Goal: Task Accomplishment & Management: Use online tool/utility

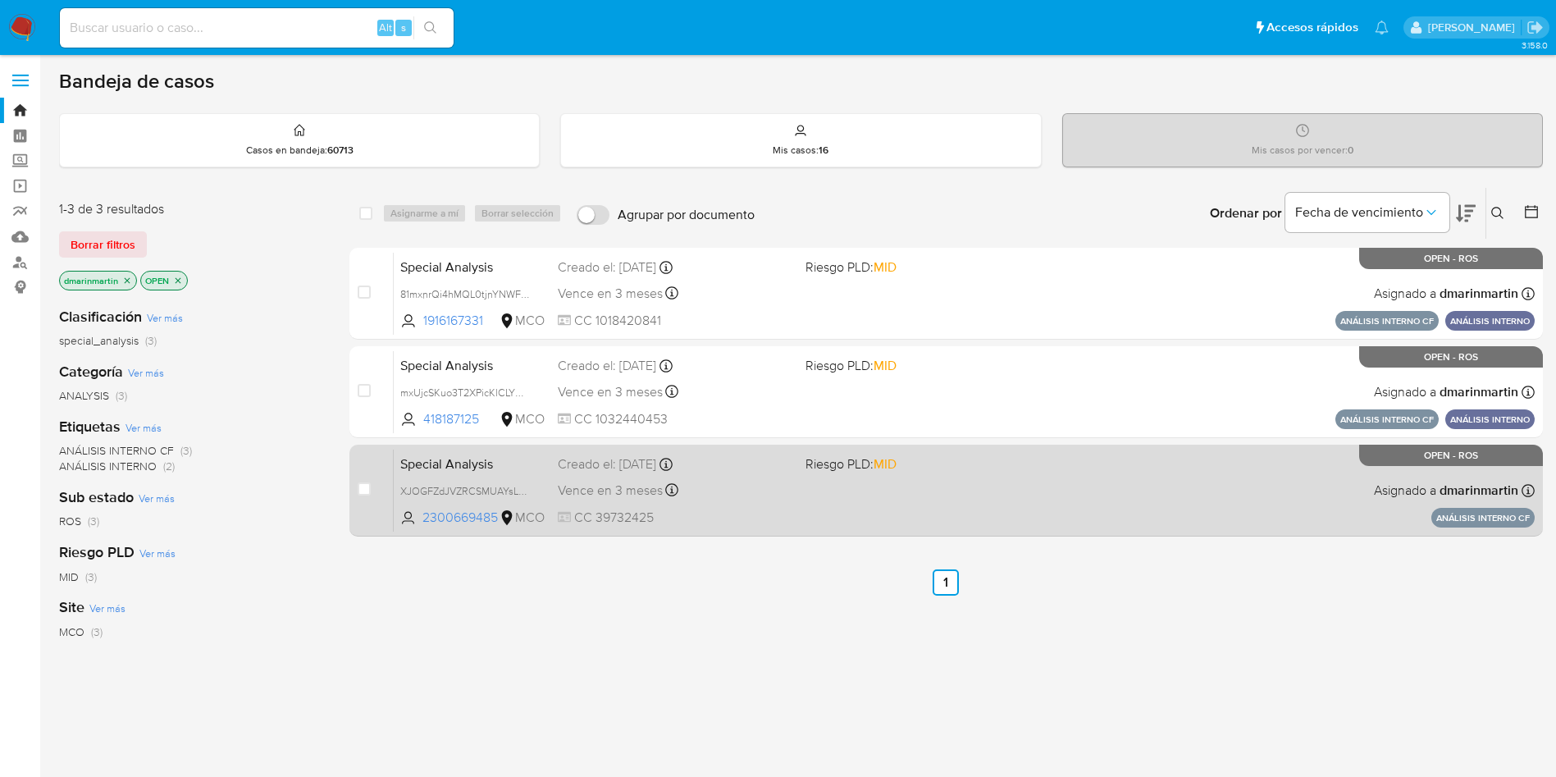
click at [1072, 471] on div "Special Analysis XJOGFZdJVZRCSMUAYsL5SNYi 2300669485 MCO Riesgo PLD: MID Creado…" at bounding box center [964, 490] width 1141 height 83
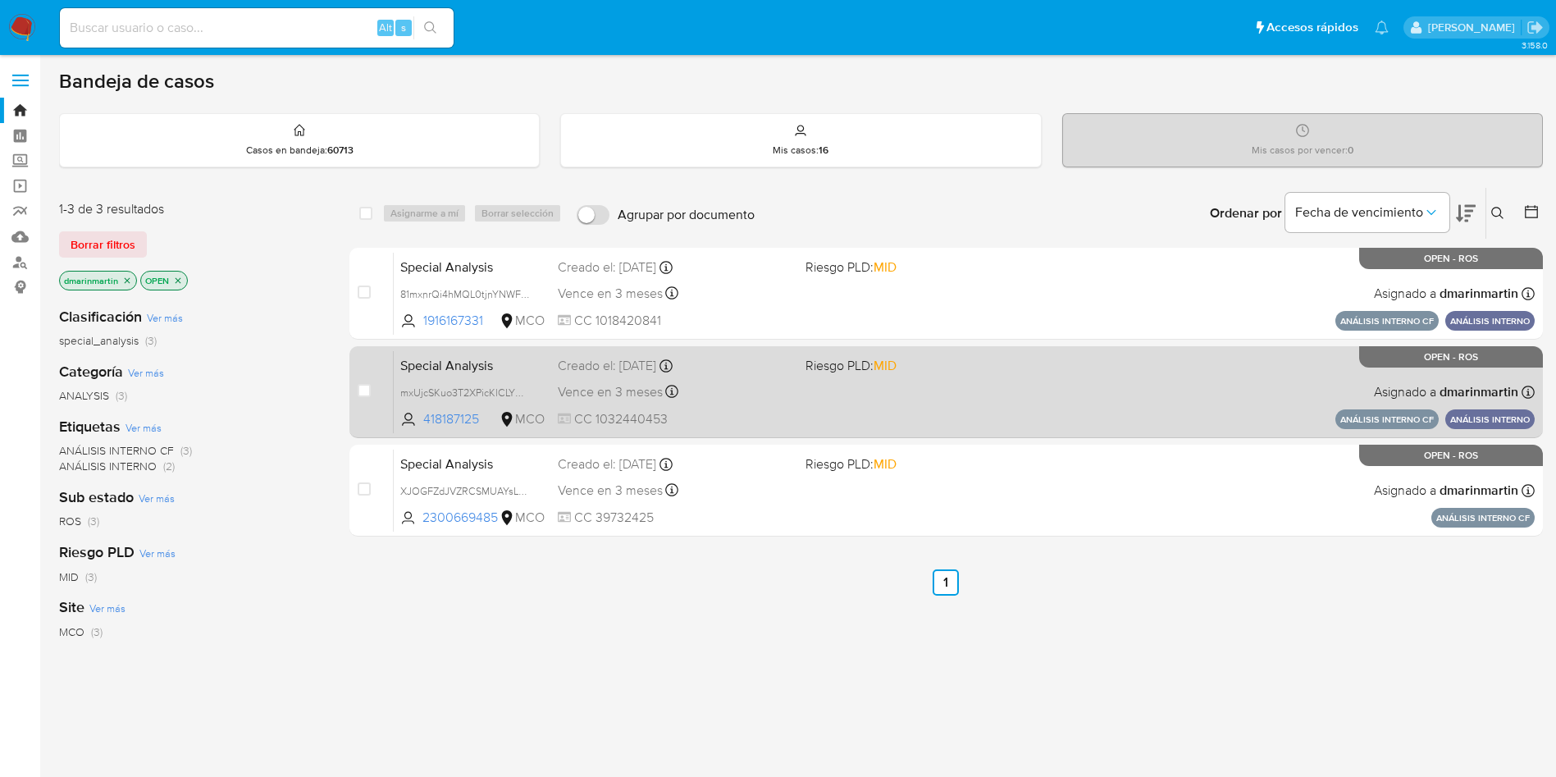
click at [976, 387] on div "Special Analysis mxUjcSKuo3T2XPicKlCLYMeO 418187125 MCO Riesgo PLD: MID Creado …" at bounding box center [964, 391] width 1141 height 83
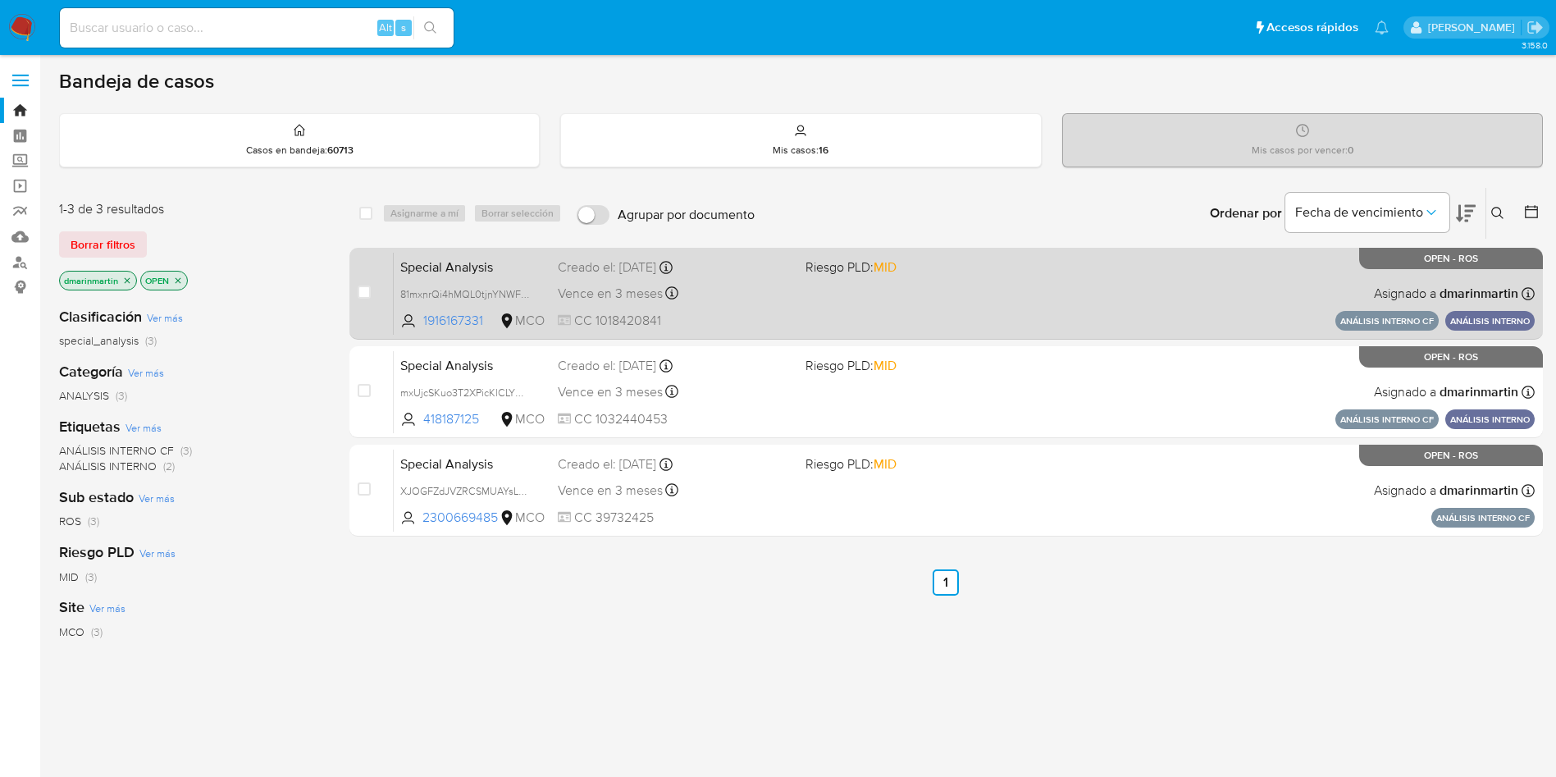
click at [937, 300] on div "Special Analysis 81mxnrQi4hMQL0tjnYNWF1Wb 1916167331 MCO Riesgo PLD: MID Creado…" at bounding box center [964, 293] width 1141 height 83
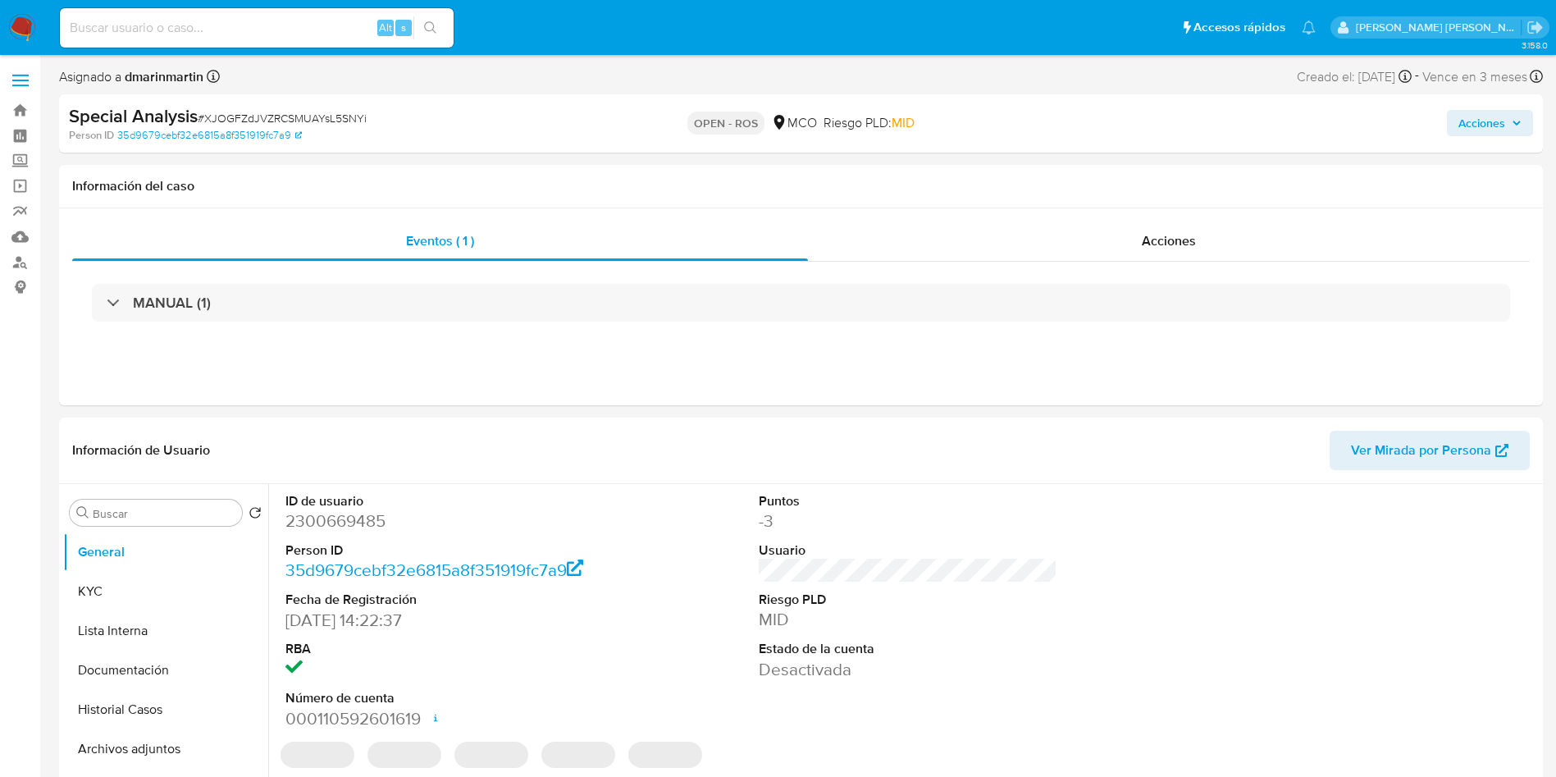
select select "10"
click at [1512, 115] on span "Acciones" at bounding box center [1490, 123] width 63 height 23
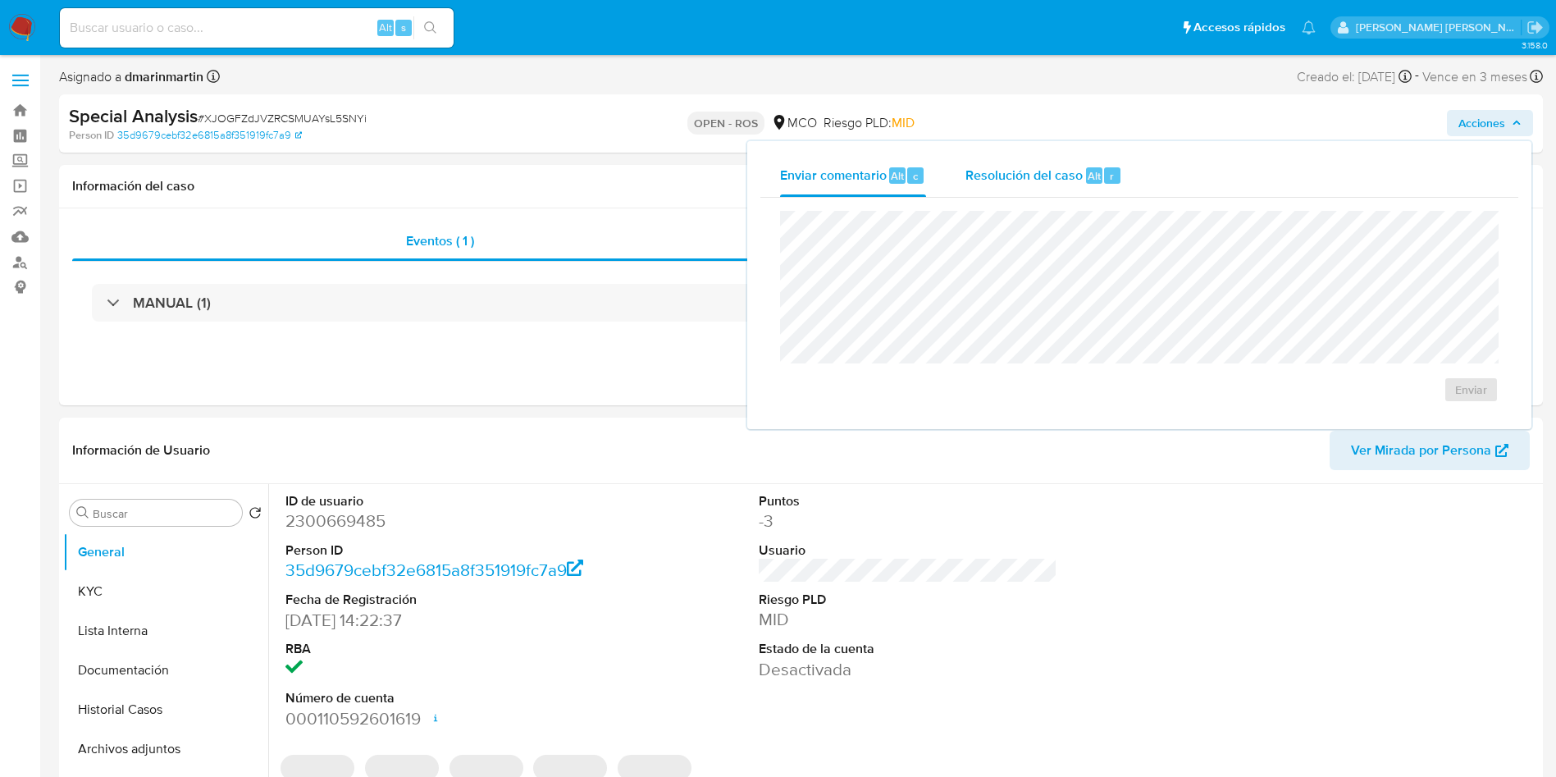
click at [1004, 166] on span "Resolución del caso" at bounding box center [1024, 175] width 117 height 19
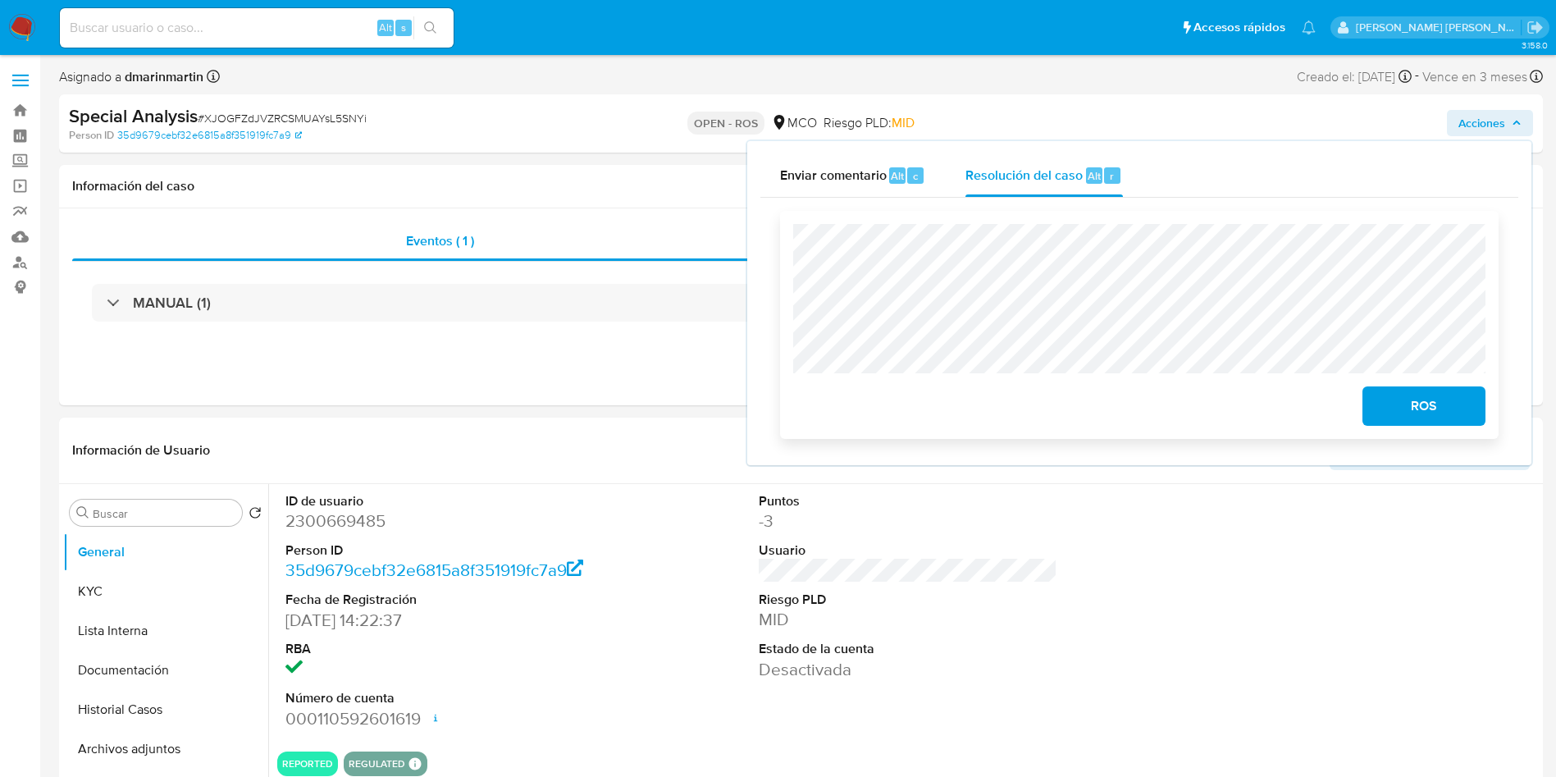
click at [1450, 418] on span "ROS" at bounding box center [1424, 406] width 80 height 36
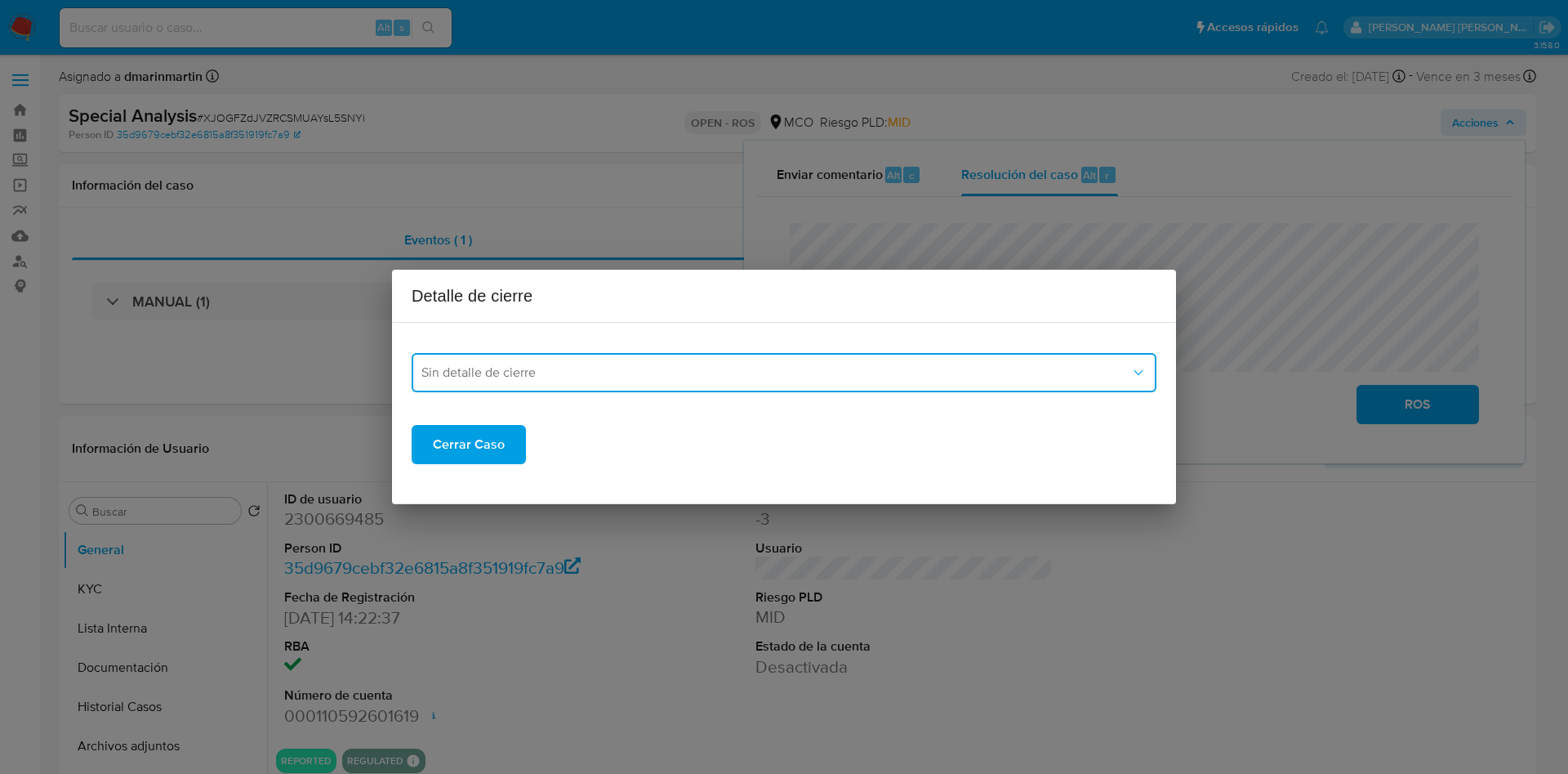
click at [838, 376] on span "Sin detalle de cierre" at bounding box center [776, 373] width 709 height 16
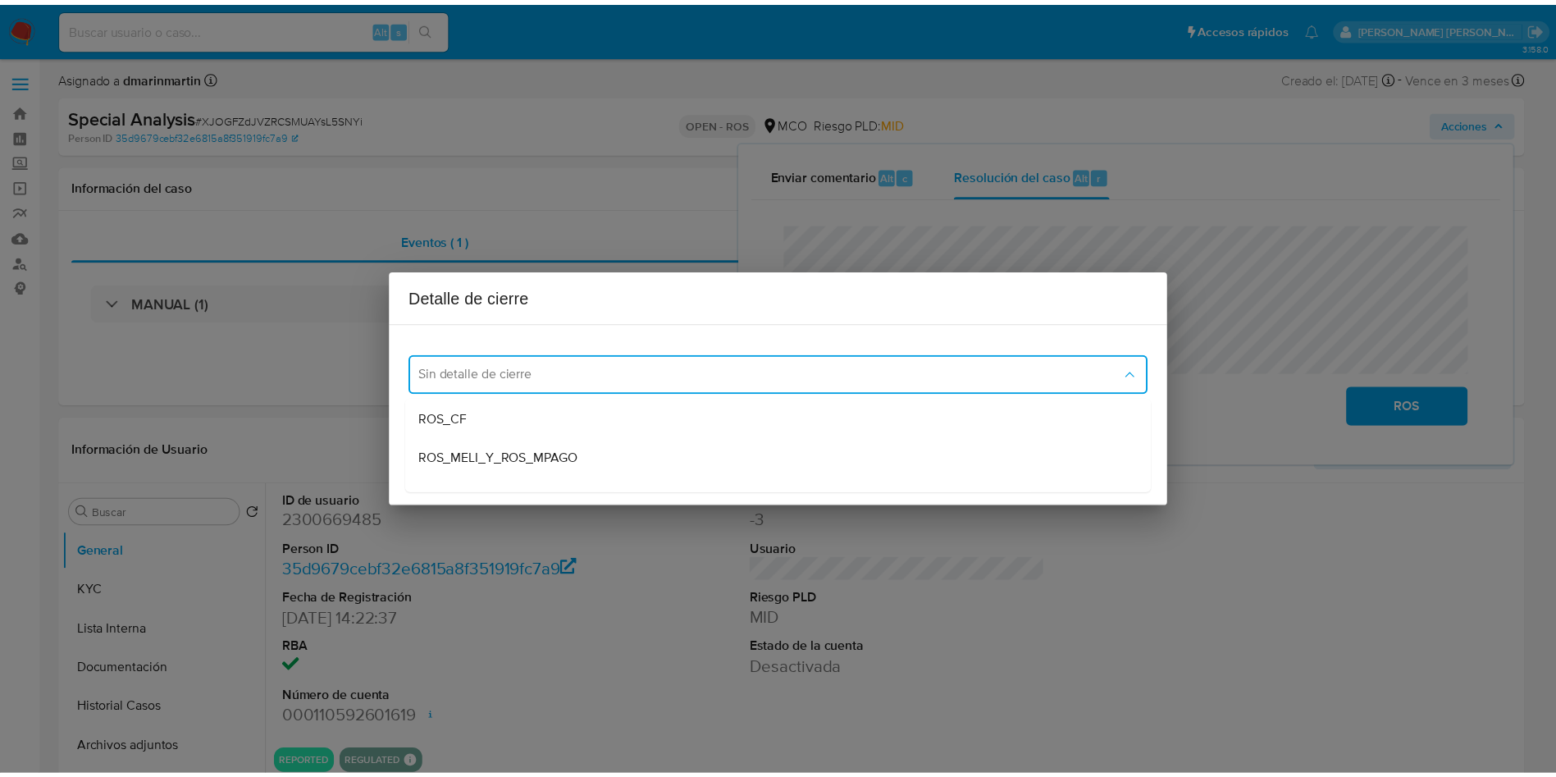
scroll to position [118, 0]
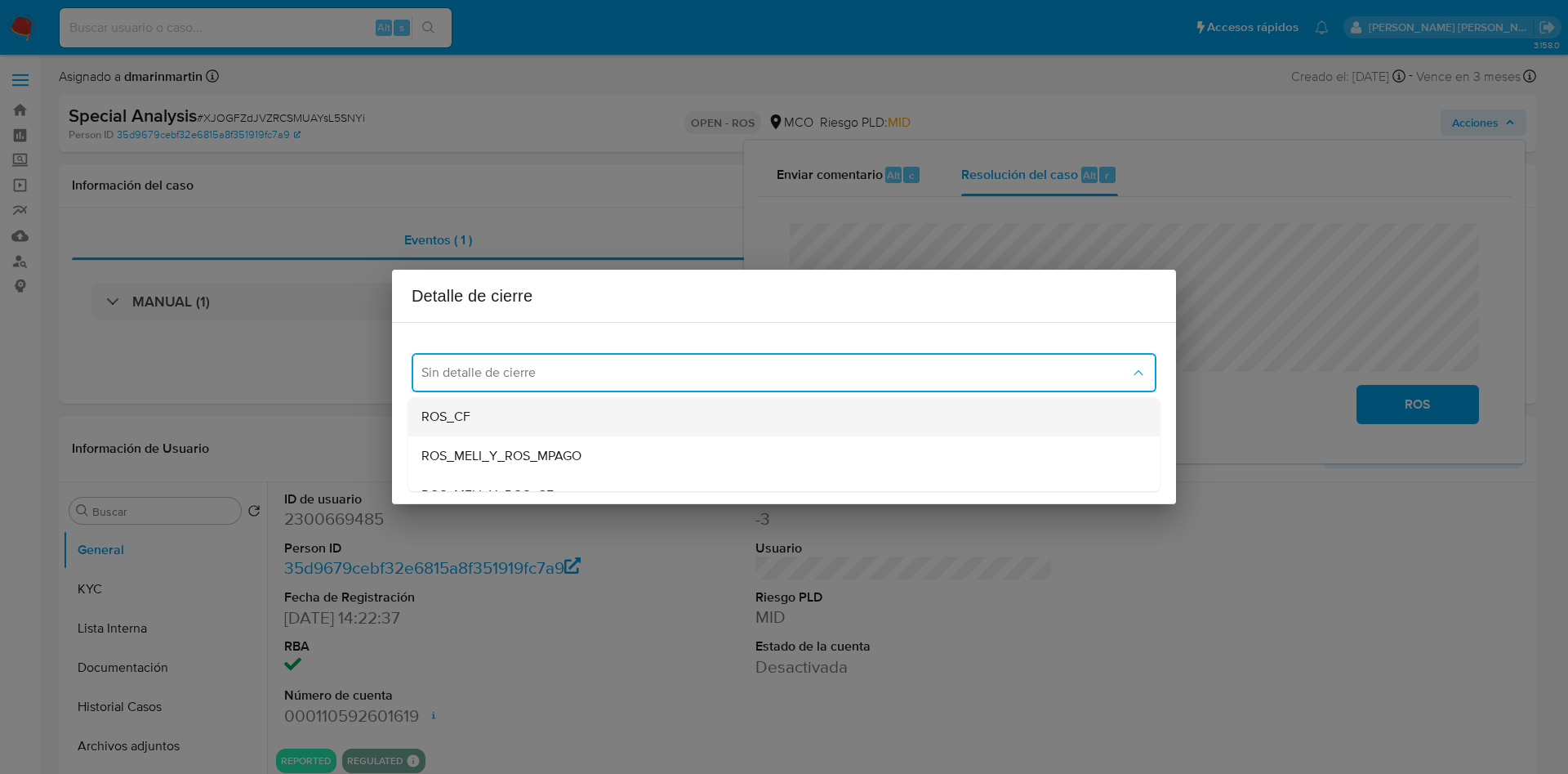
click at [539, 412] on div "ROS_CF" at bounding box center [784, 416] width 725 height 39
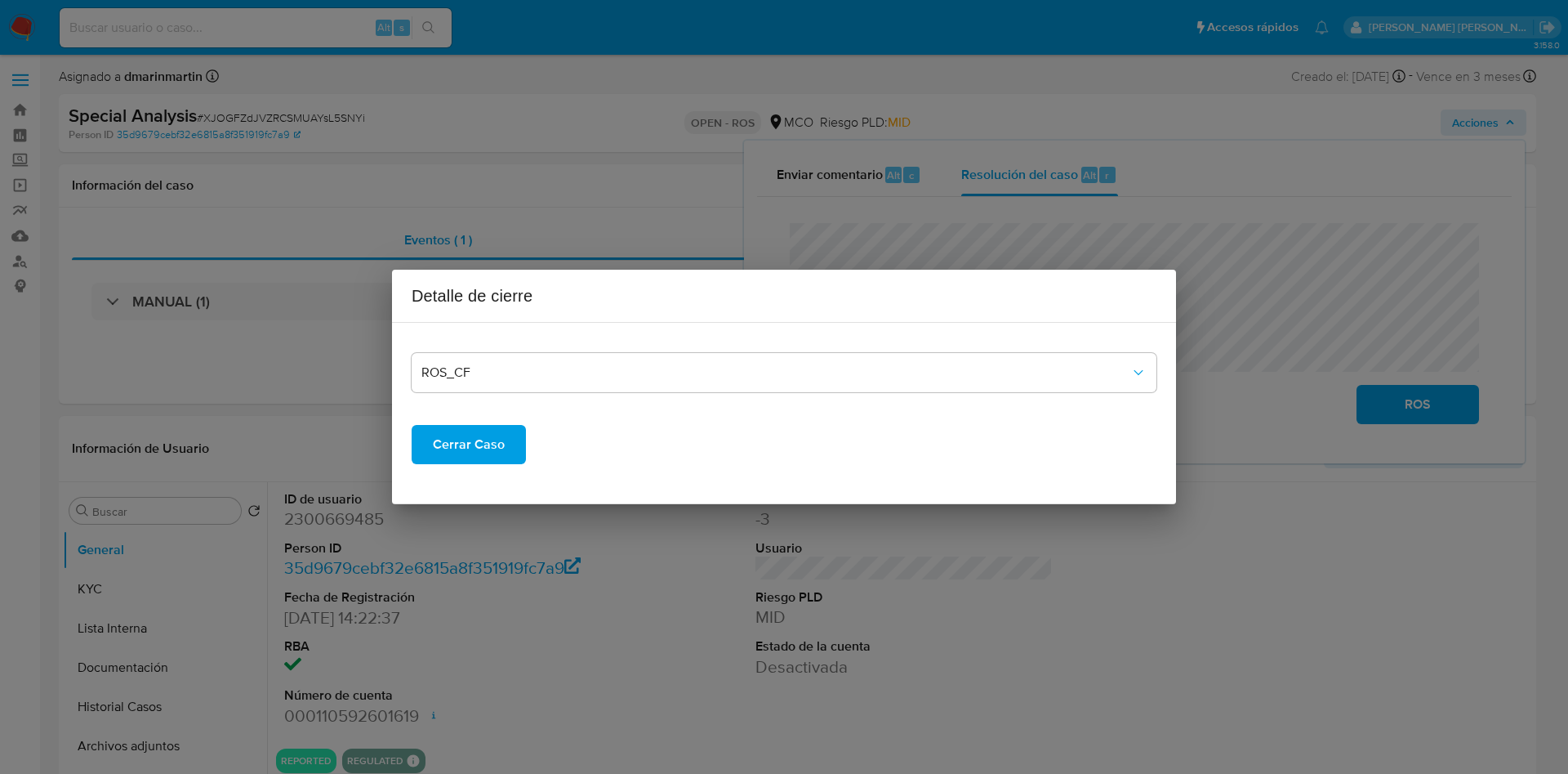
click at [475, 441] on span "Cerrar Caso" at bounding box center [469, 444] width 72 height 36
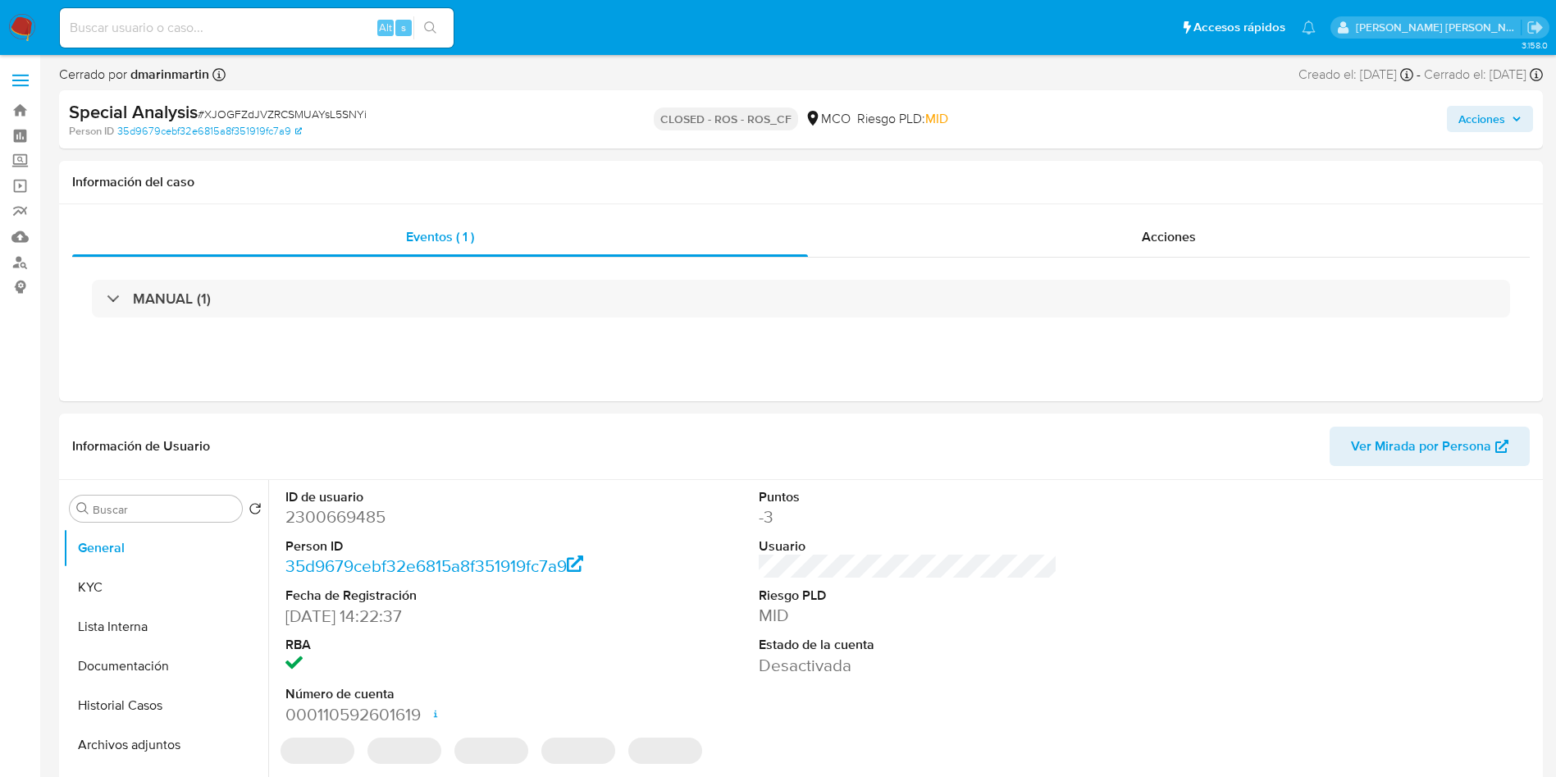
select select "10"
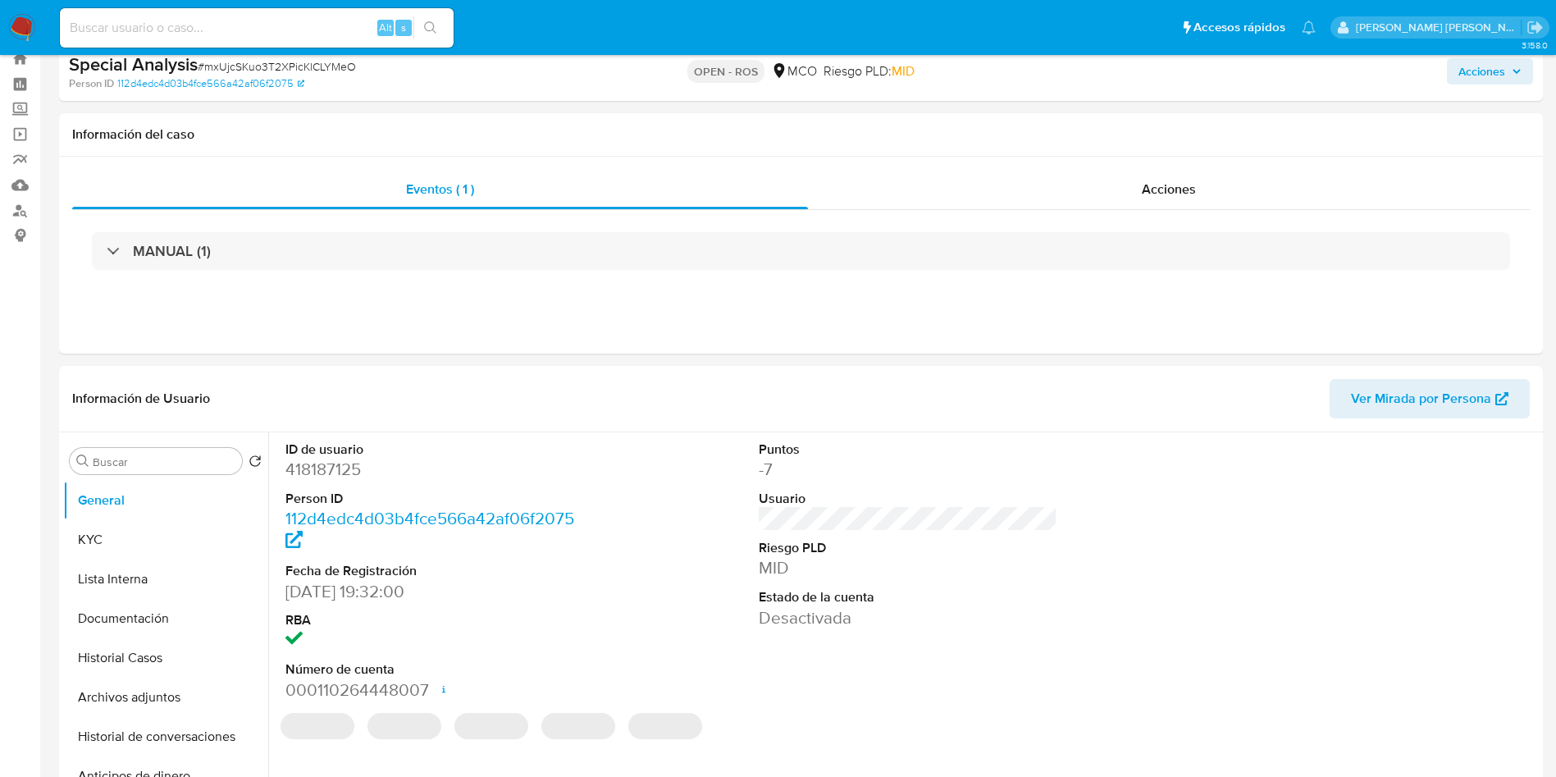
select select "10"
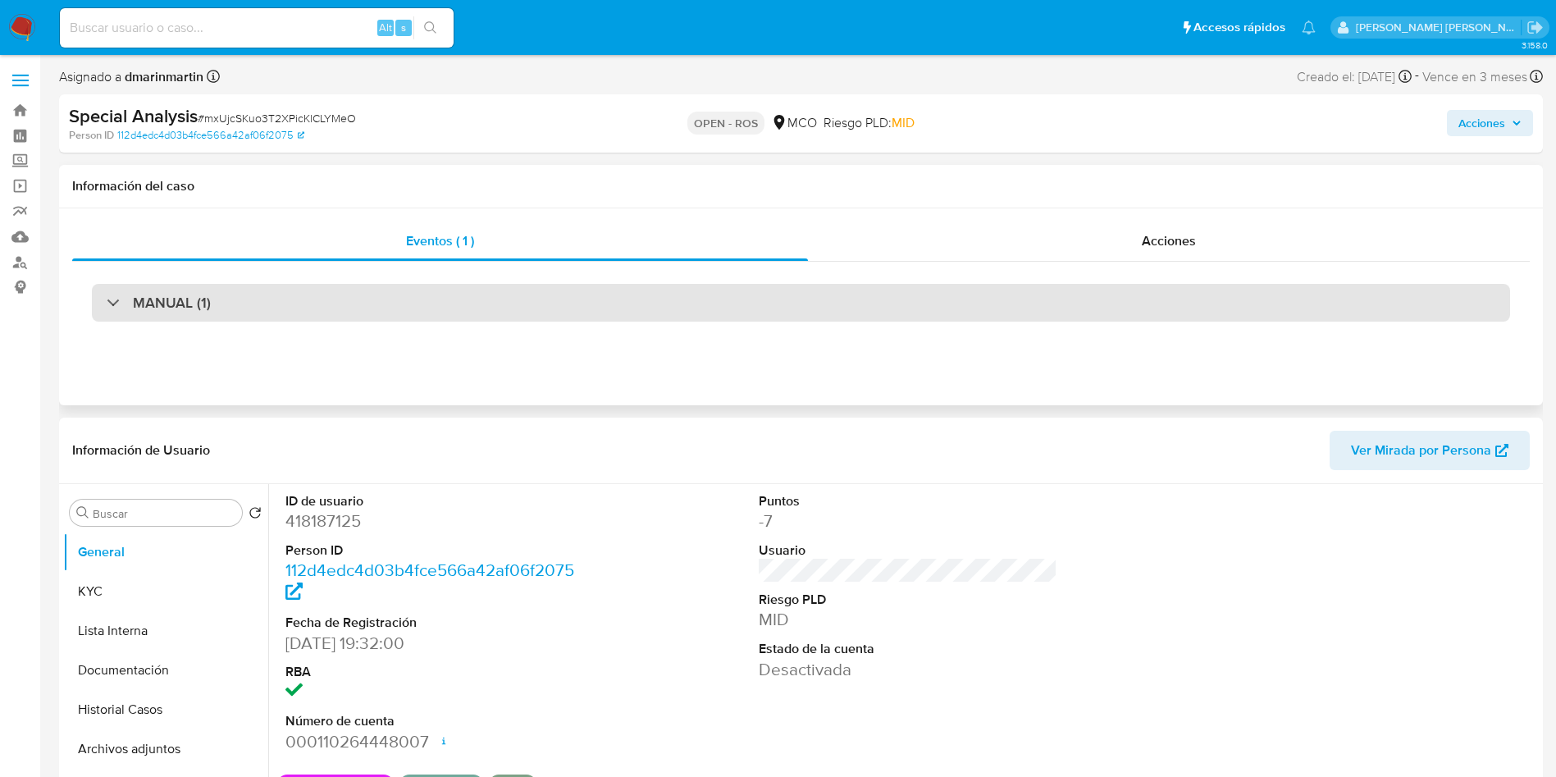
click at [684, 313] on div "MANUAL (1)" at bounding box center [801, 303] width 1418 height 38
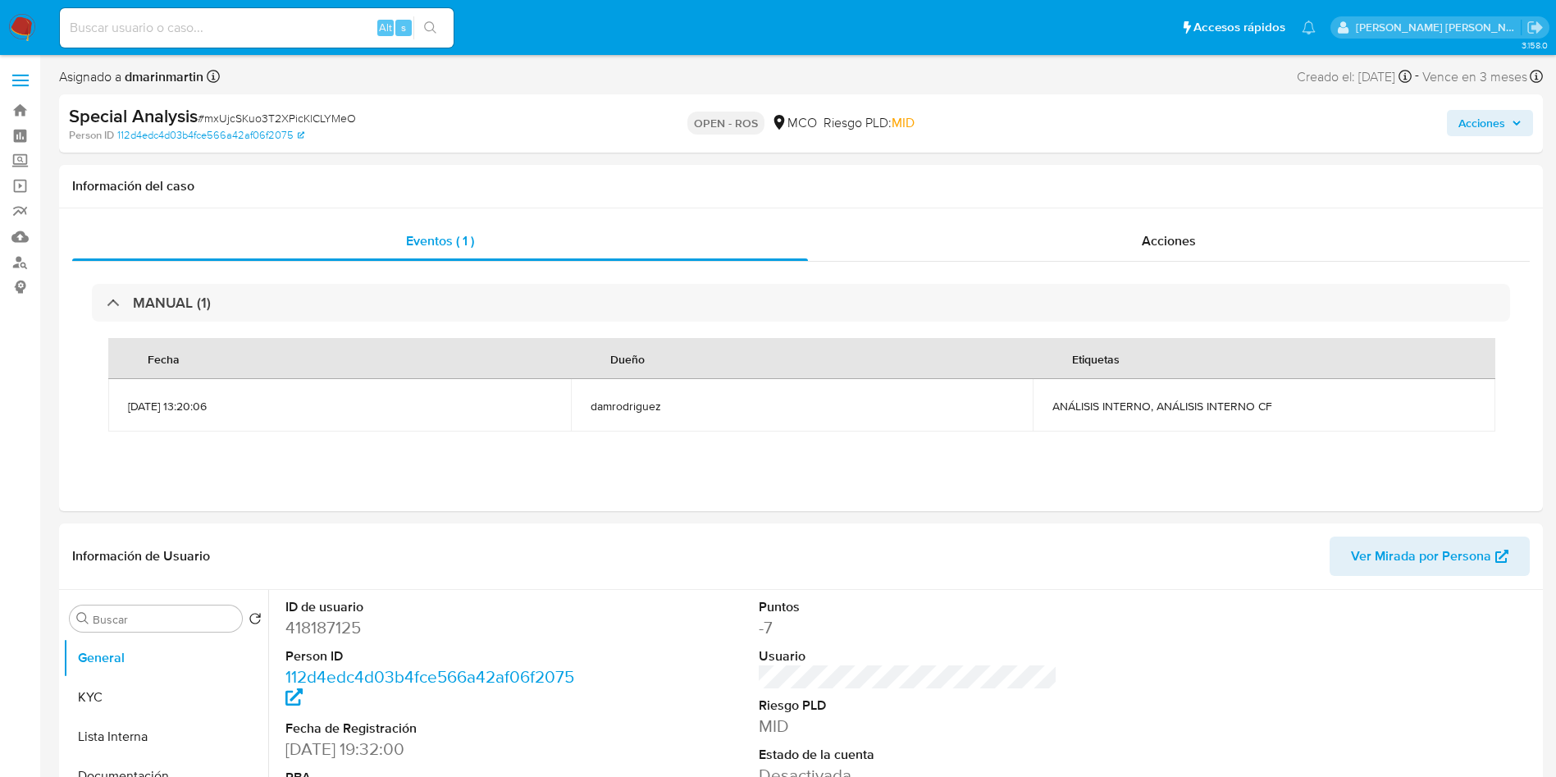
click at [1472, 132] on span "Acciones" at bounding box center [1482, 123] width 47 height 26
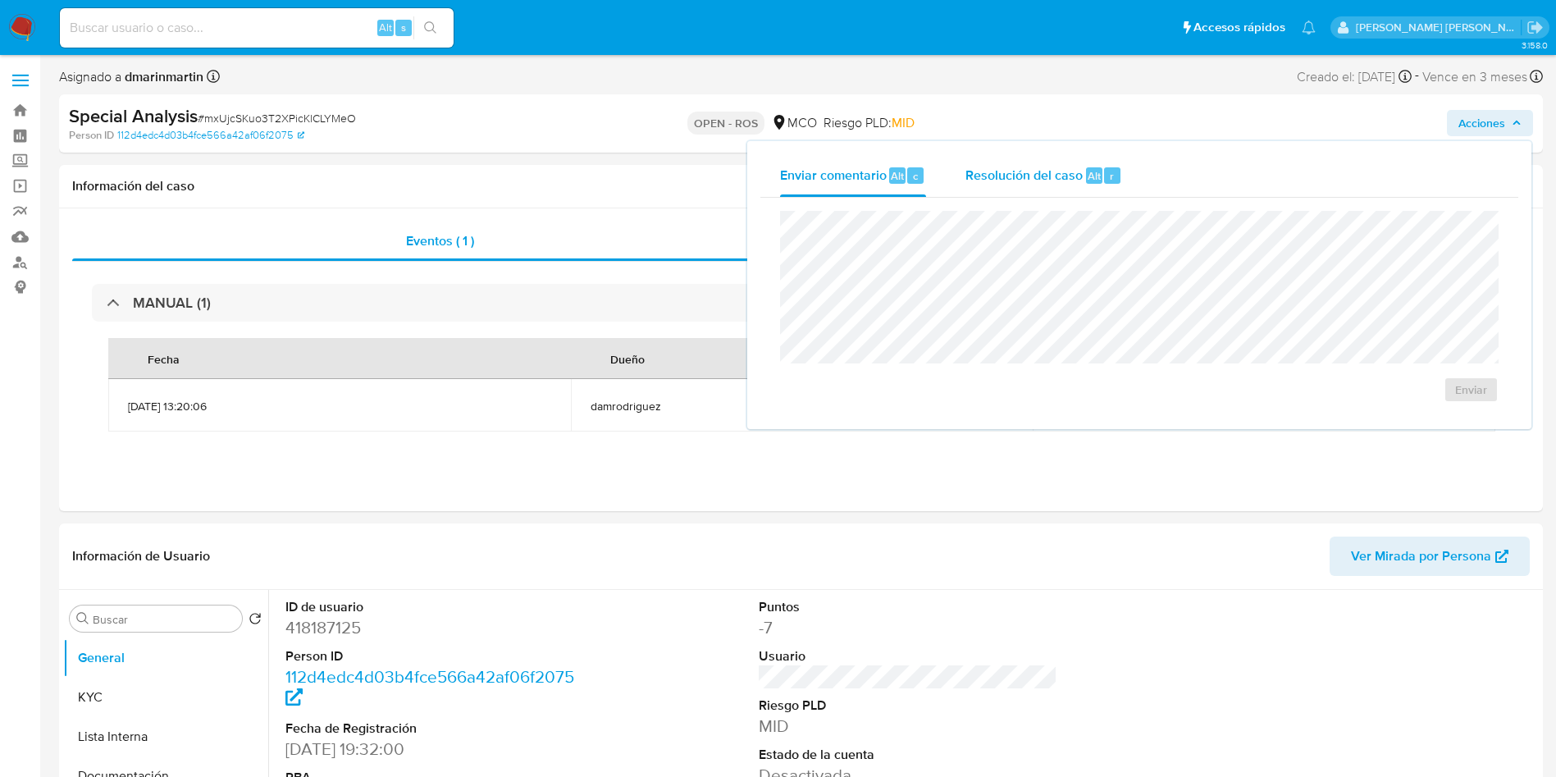
click at [1034, 174] on span "Resolución del caso" at bounding box center [1024, 175] width 117 height 19
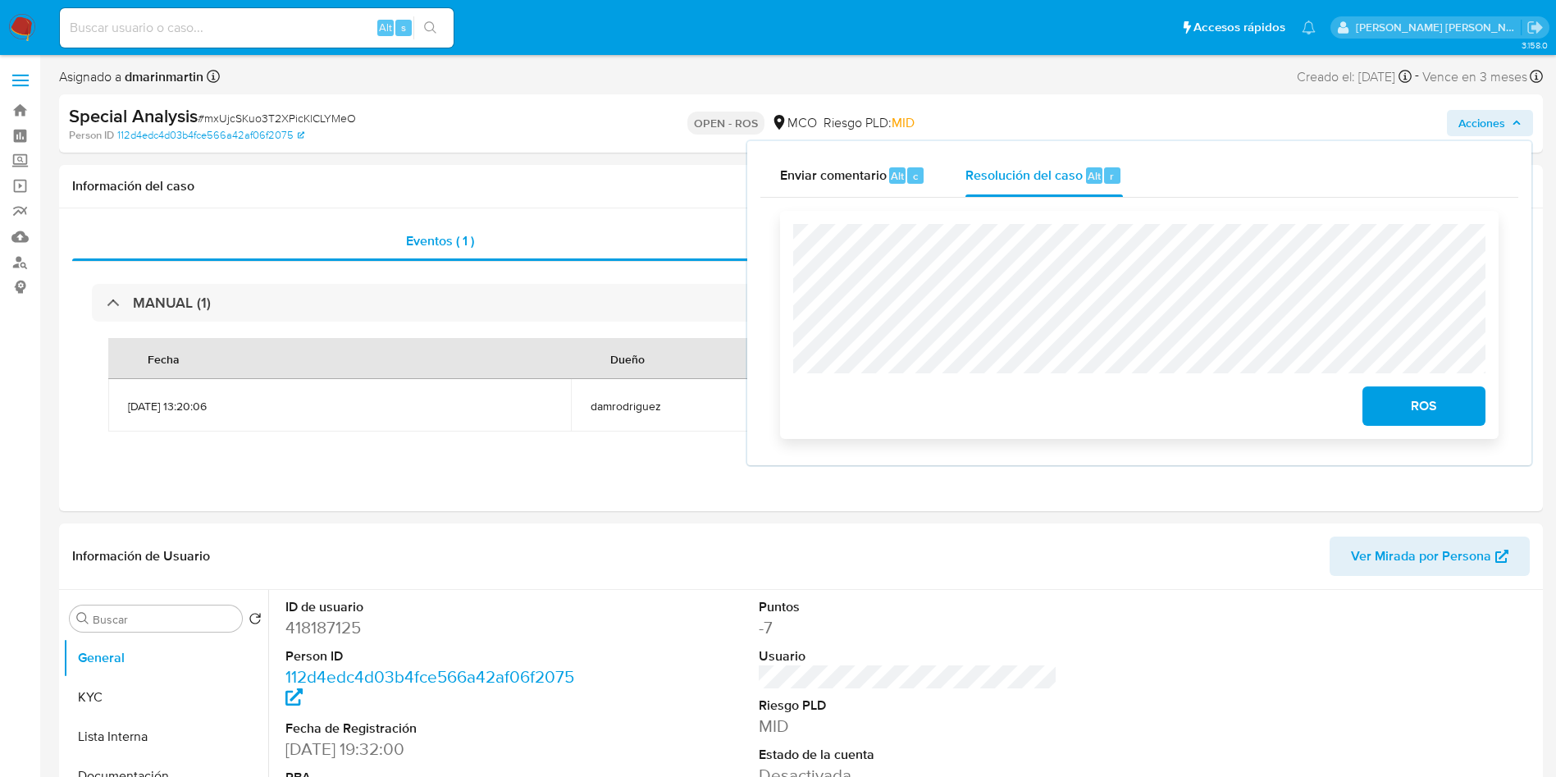
click at [1442, 399] on span "ROS" at bounding box center [1424, 406] width 80 height 36
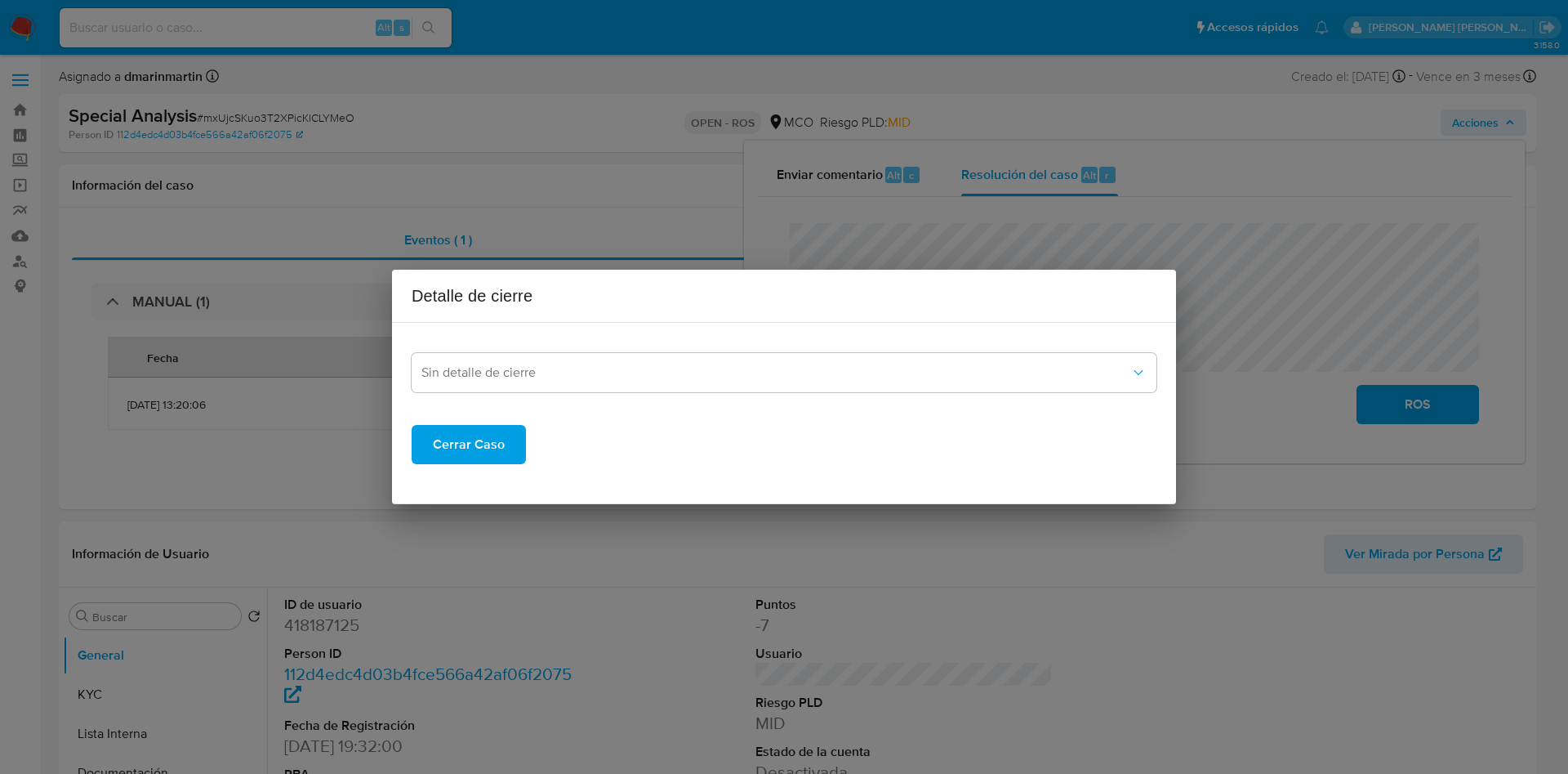
click at [734, 348] on div "Sin detalle de cierre" at bounding box center [784, 364] width 745 height 57
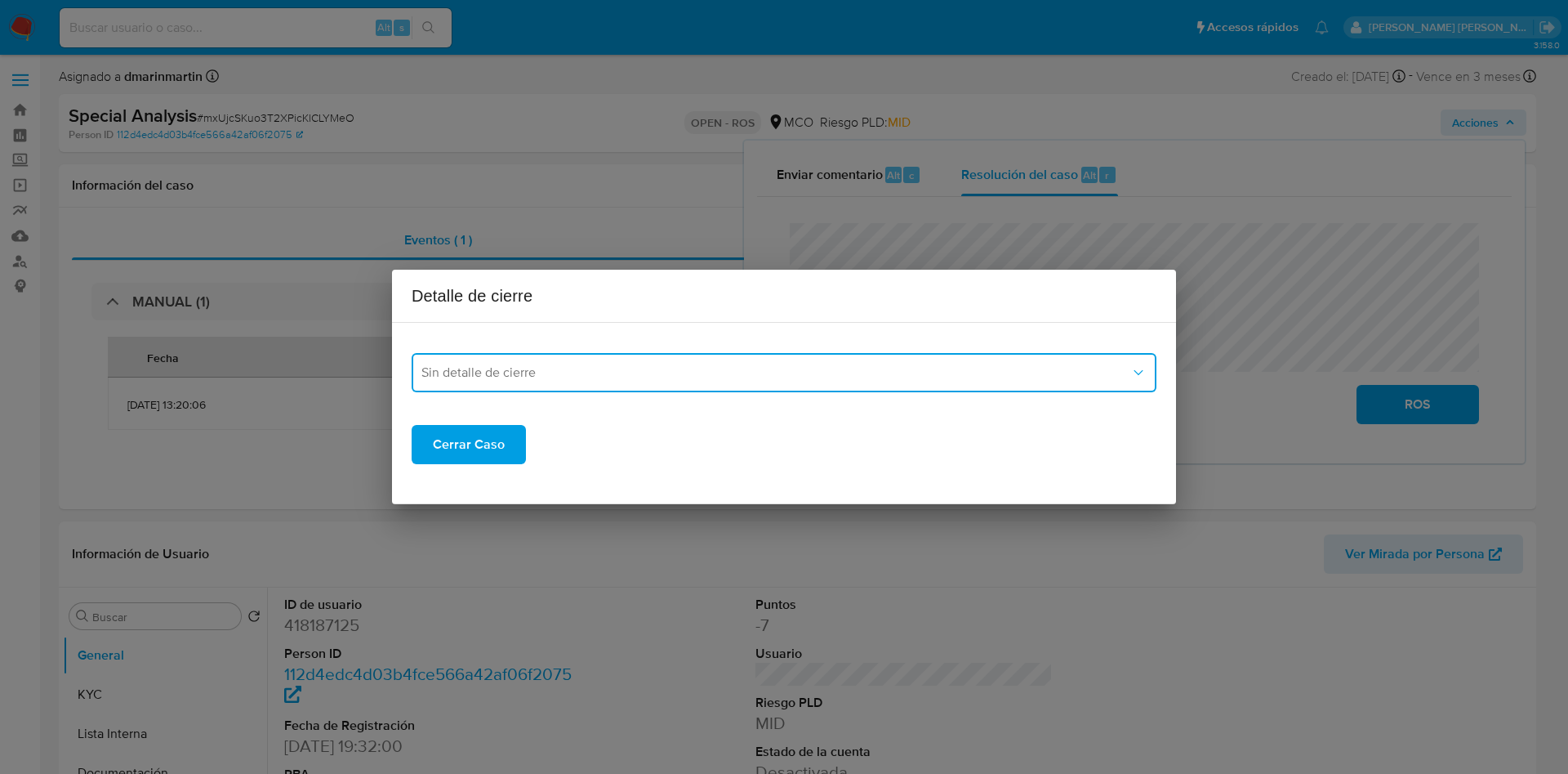
click at [731, 363] on button "Sin detalle de cierre" at bounding box center [784, 372] width 745 height 39
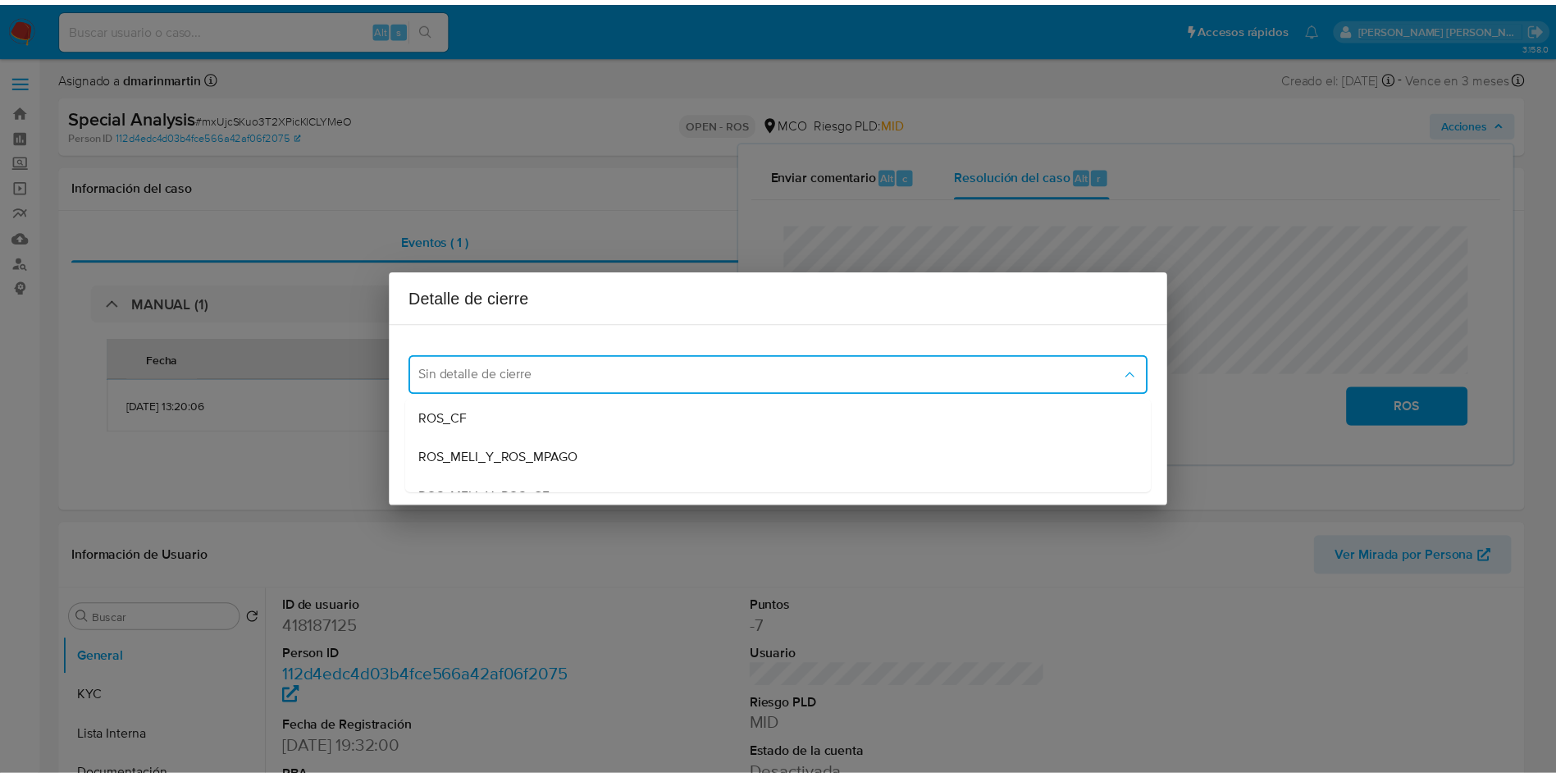
scroll to position [117, 0]
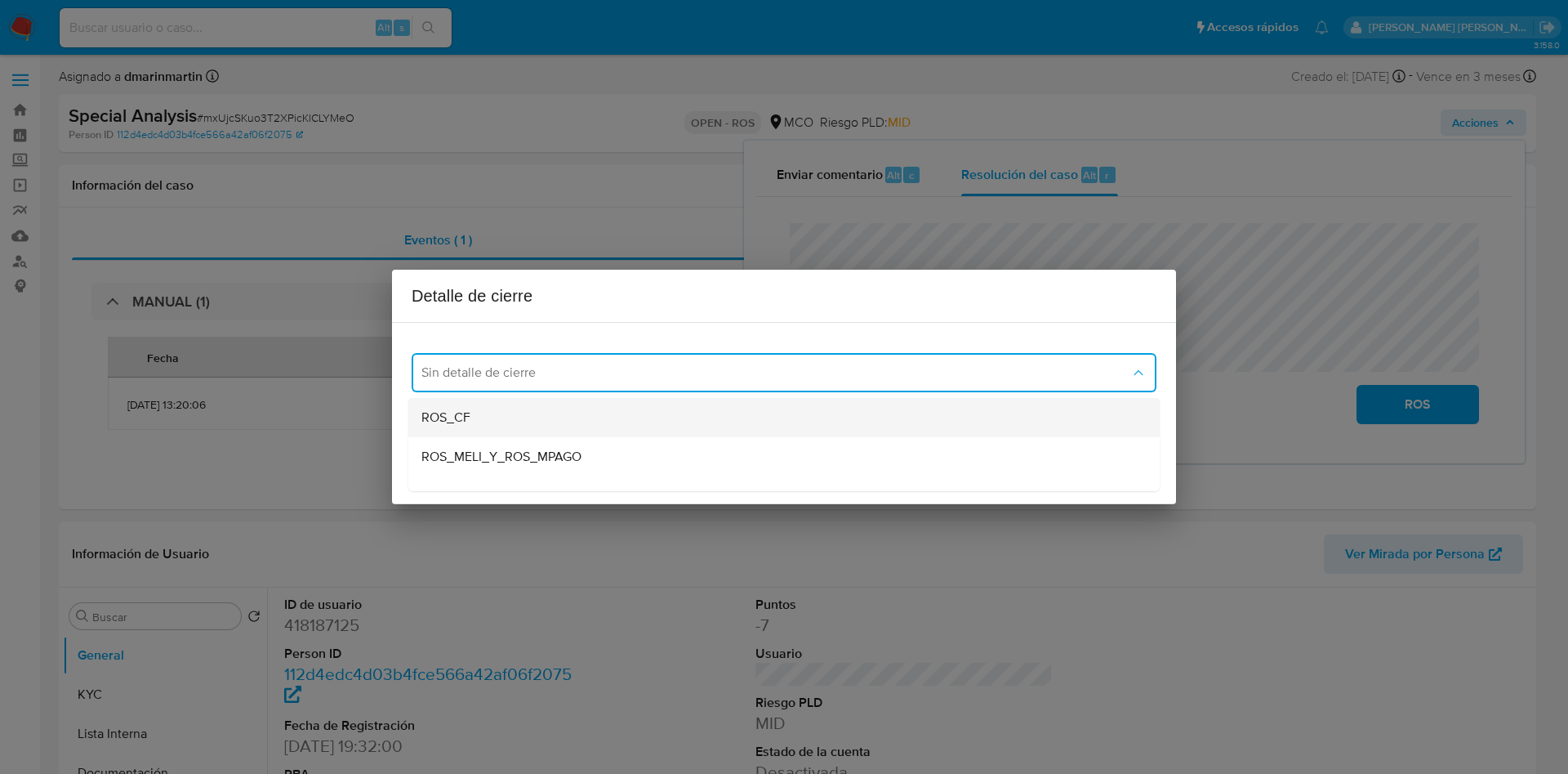
click at [634, 422] on div "ROS_CF" at bounding box center [784, 416] width 725 height 39
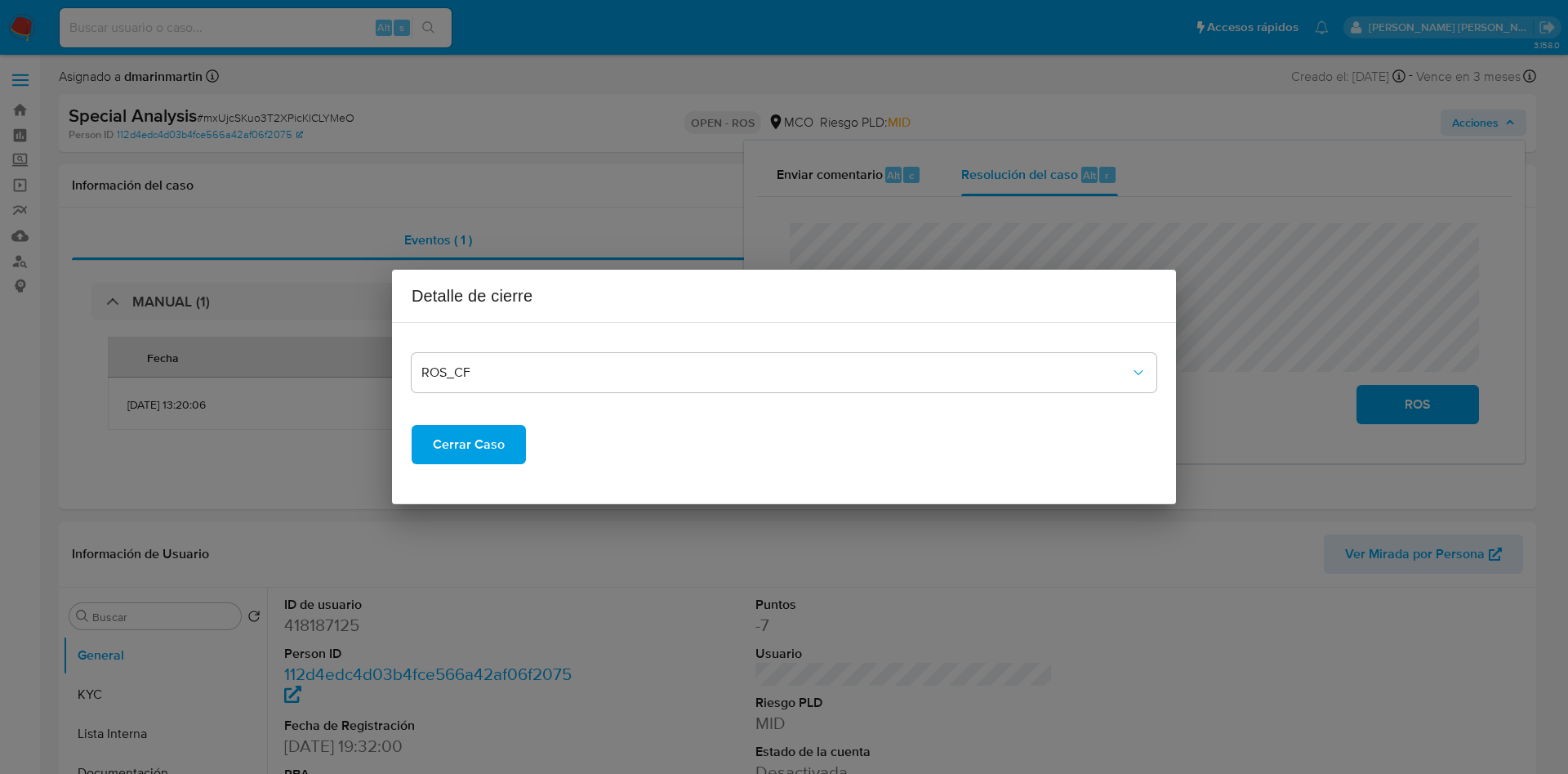
click at [477, 447] on span "Cerrar Caso" at bounding box center [469, 444] width 72 height 36
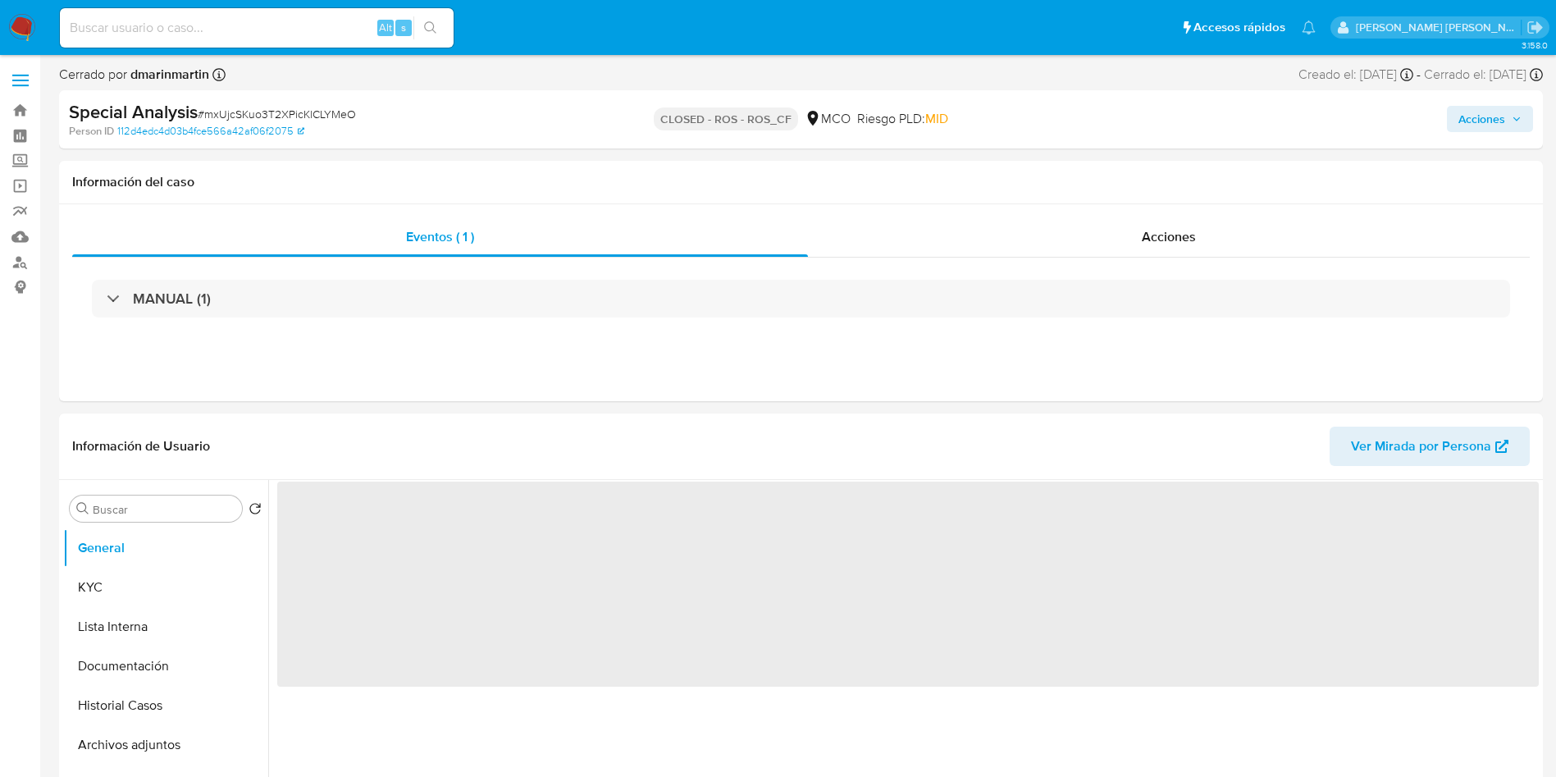
select select "10"
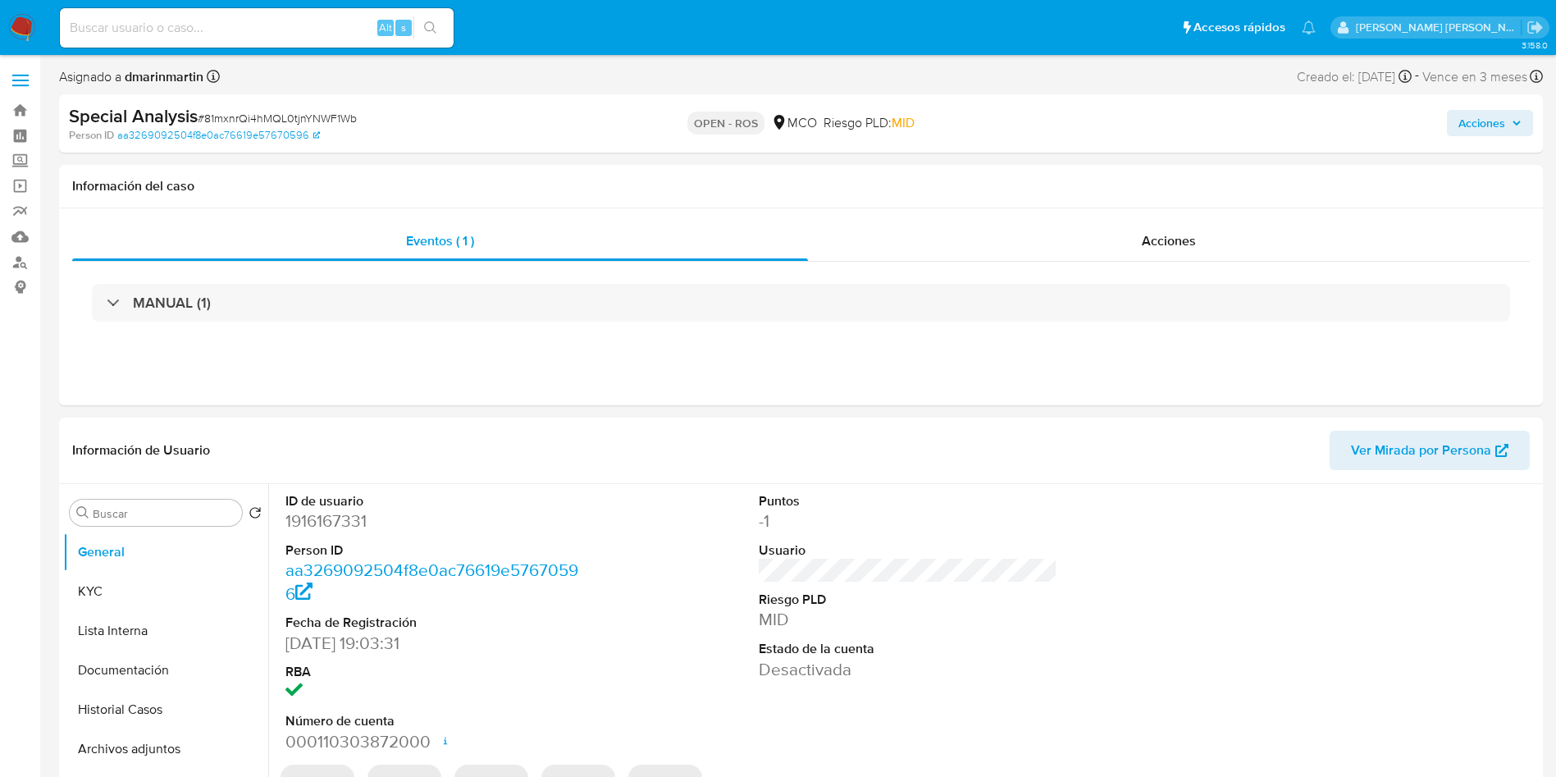
click at [1495, 125] on span "Acciones" at bounding box center [1482, 123] width 47 height 26
select select "10"
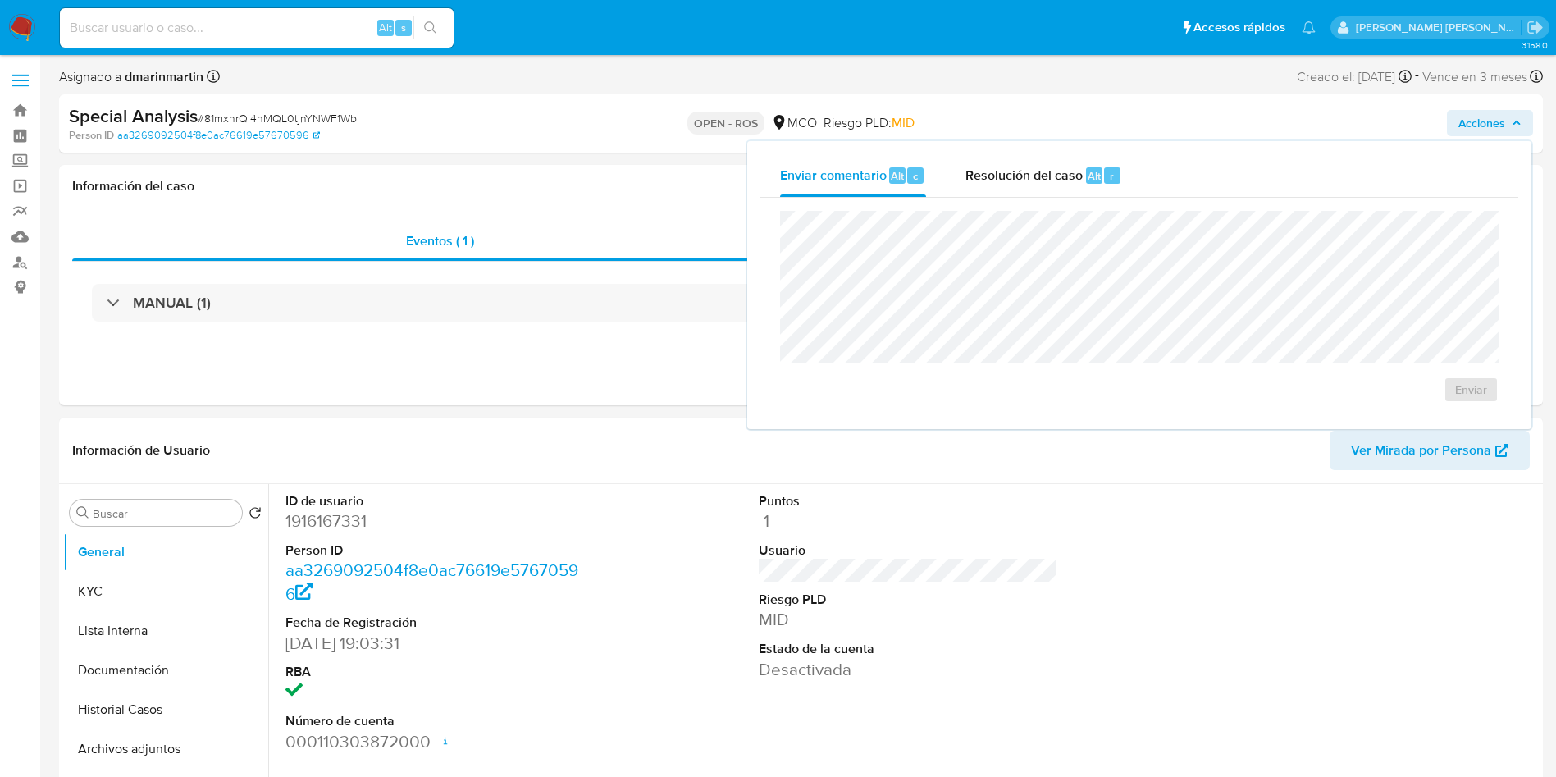
click at [1019, 200] on div "Enviar" at bounding box center [1139, 307] width 758 height 218
click at [1016, 173] on span "Resolución del caso" at bounding box center [1024, 175] width 117 height 19
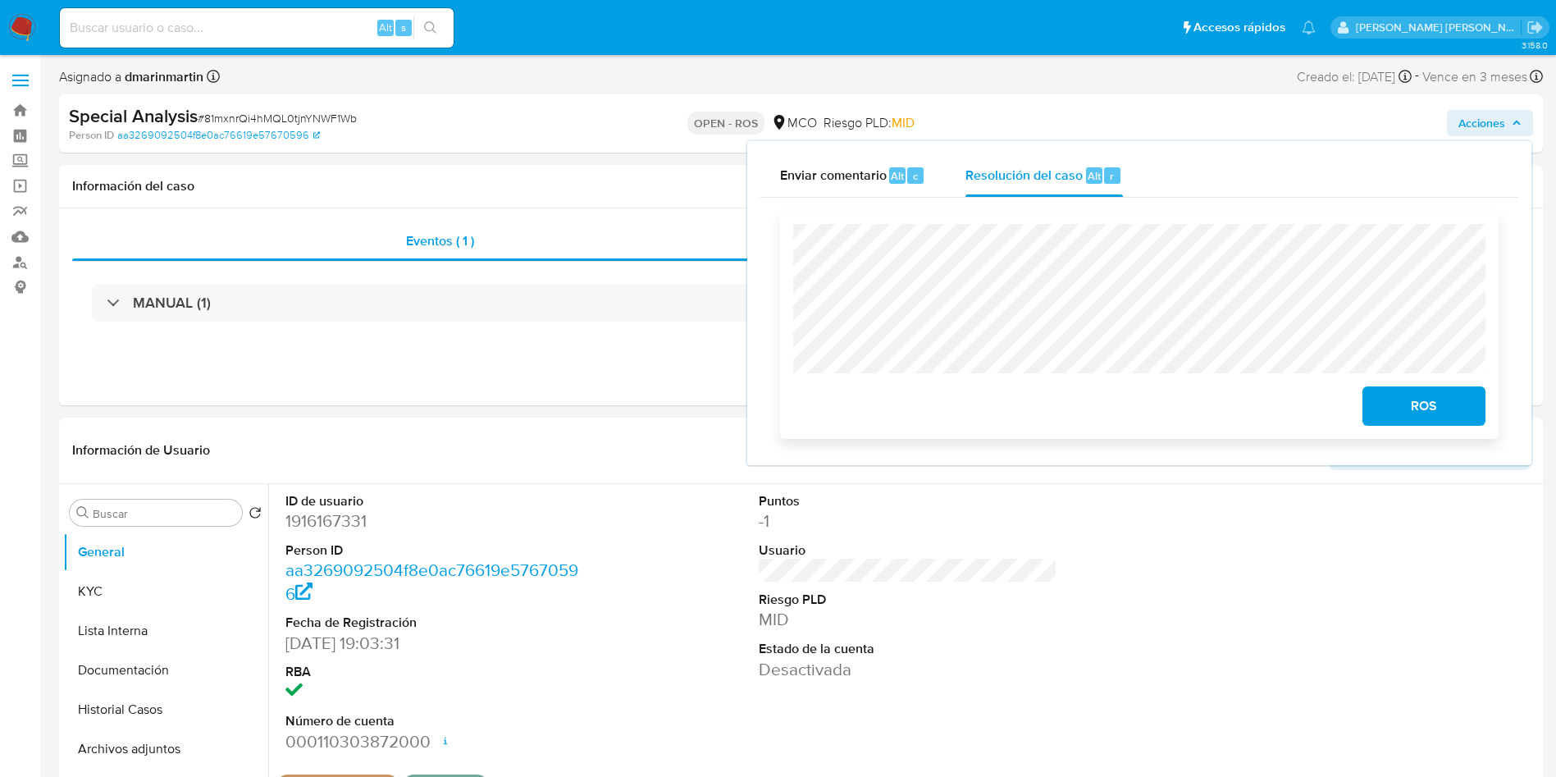
click at [1426, 411] on span "ROS" at bounding box center [1424, 406] width 80 height 36
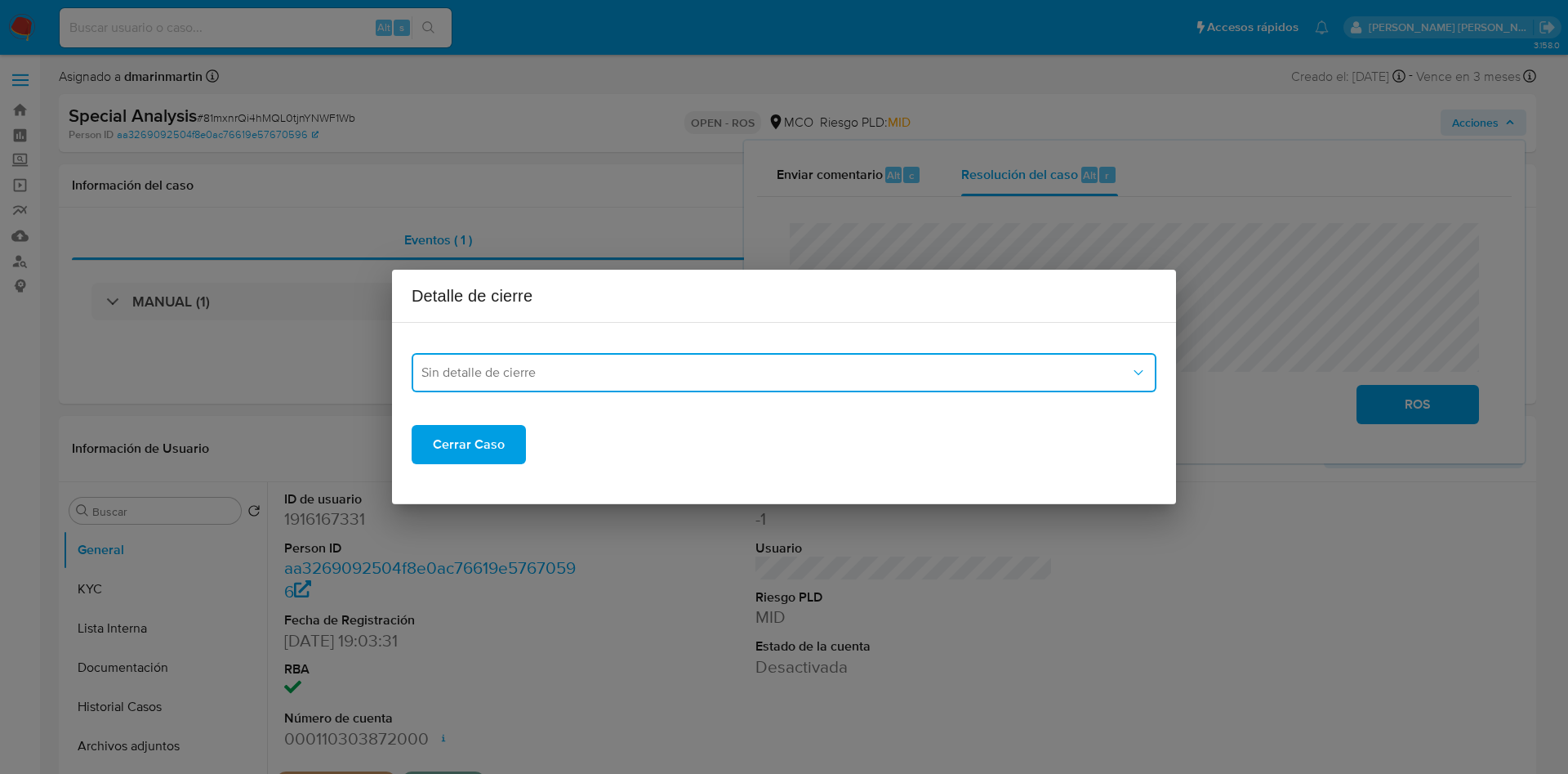
click at [830, 385] on button "Sin detalle de cierre" at bounding box center [784, 372] width 745 height 39
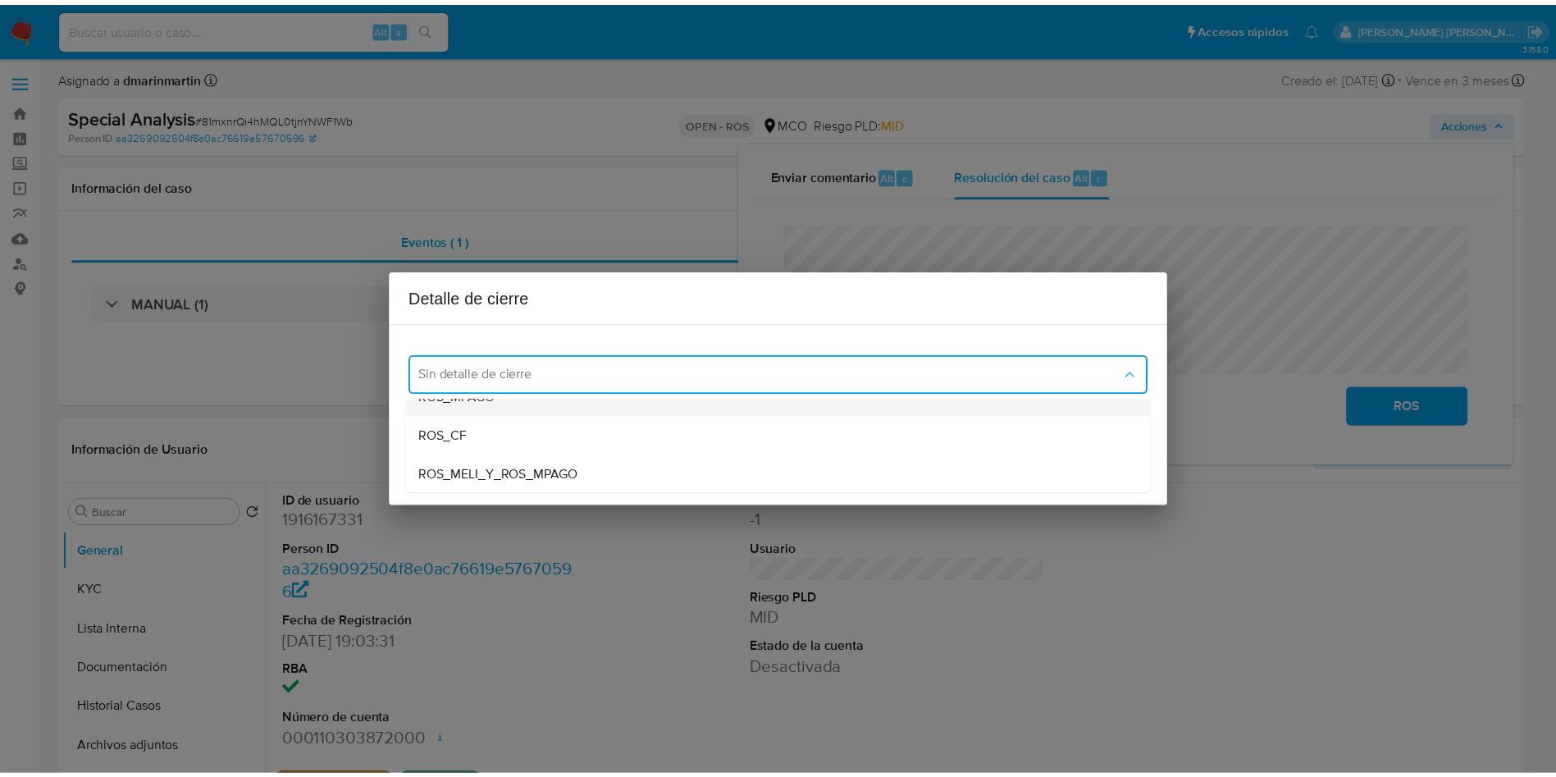
scroll to position [107, 0]
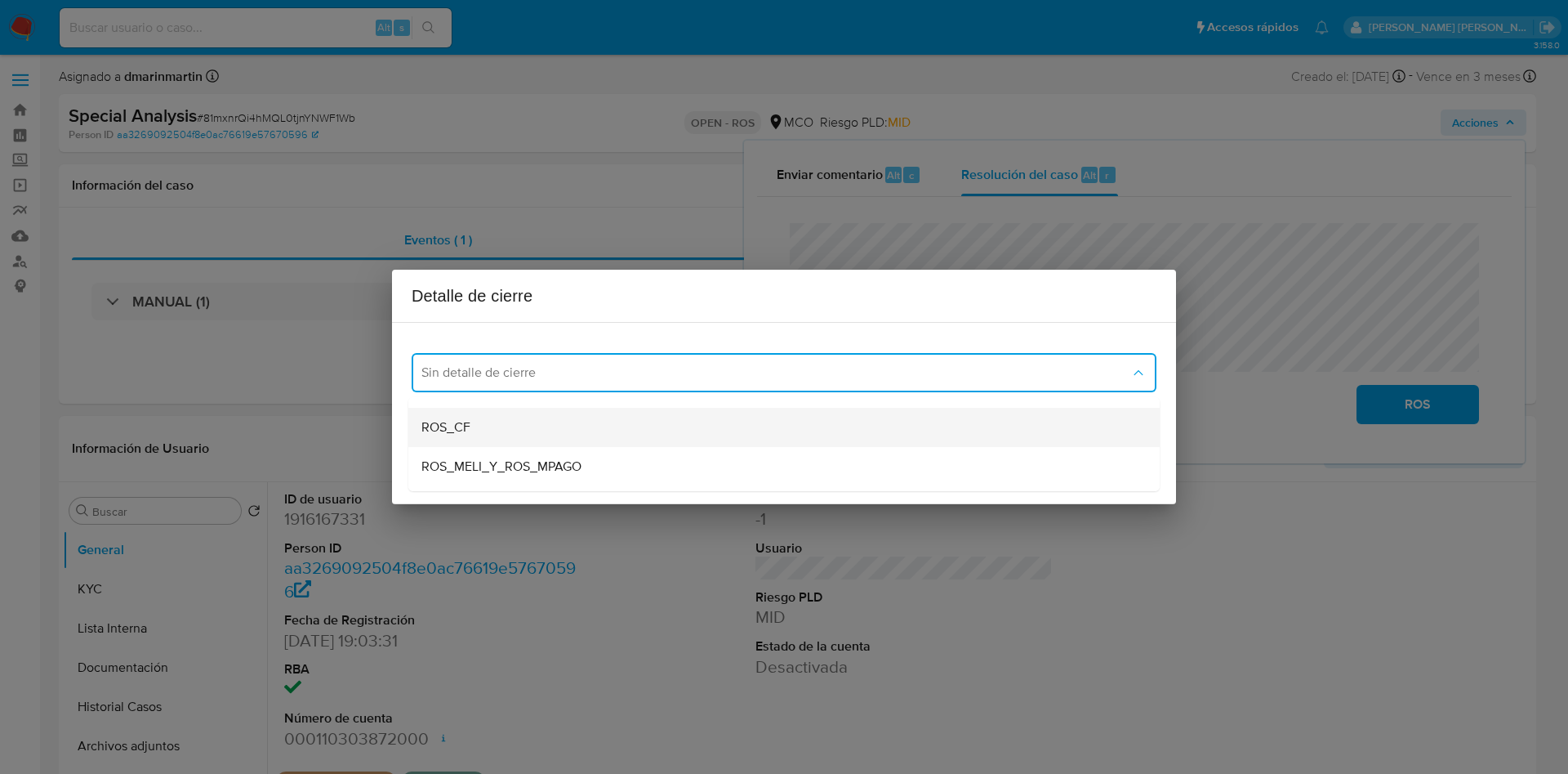
click at [573, 425] on div "ROS_CF" at bounding box center [784, 426] width 725 height 39
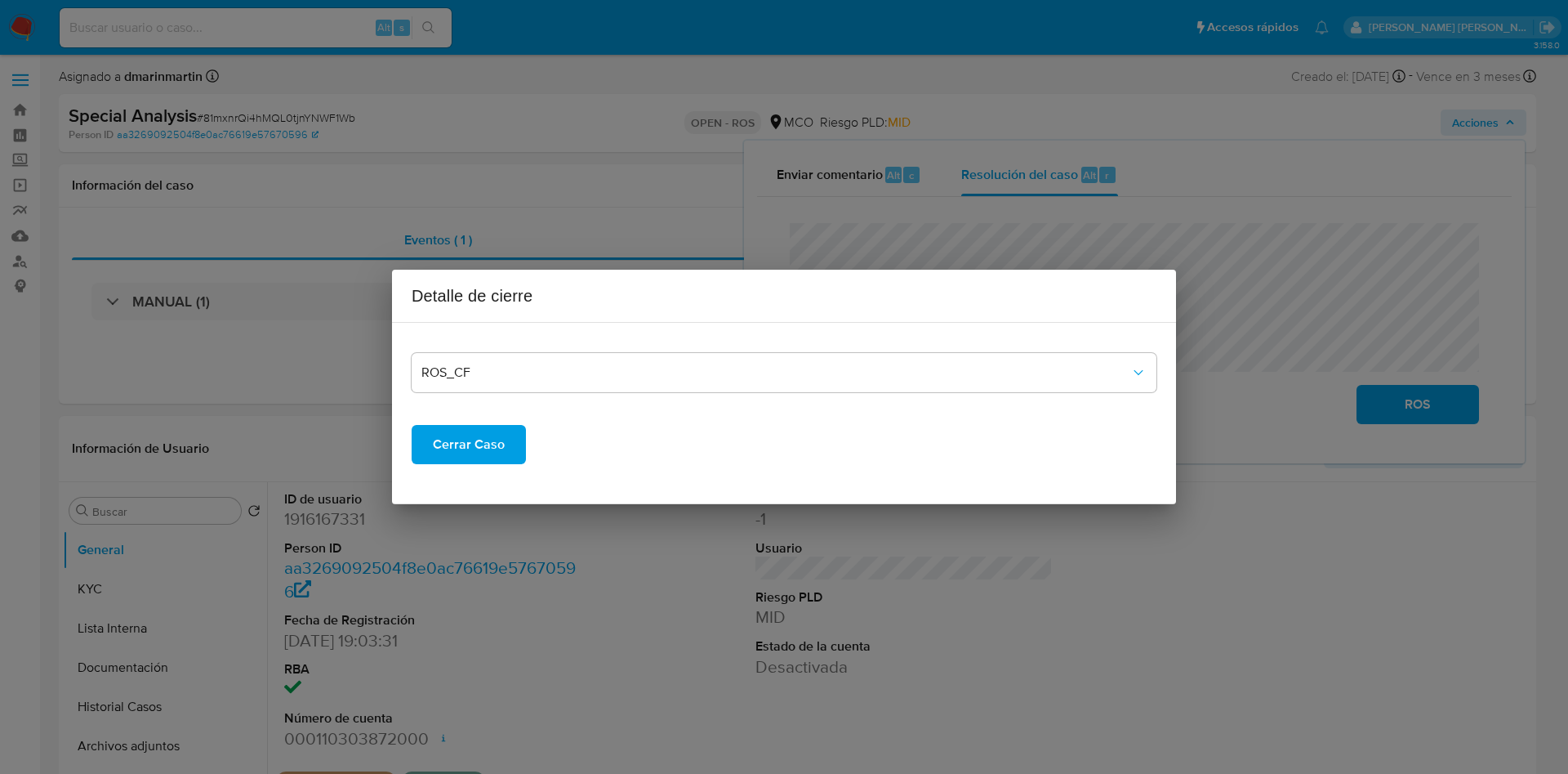
click at [489, 444] on span "Cerrar Caso" at bounding box center [469, 444] width 72 height 36
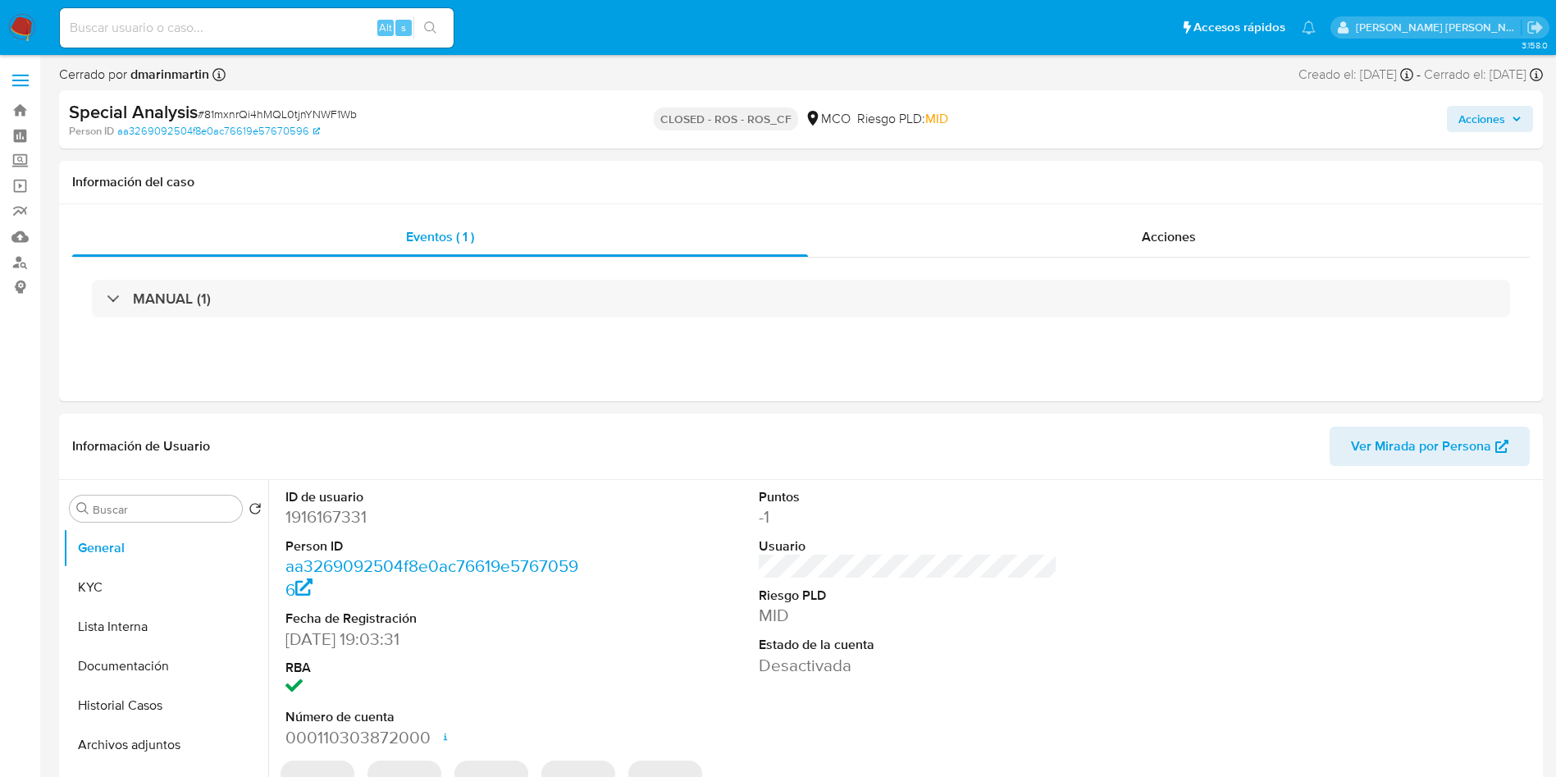
select select "10"
